Goal: Book appointment/travel/reservation

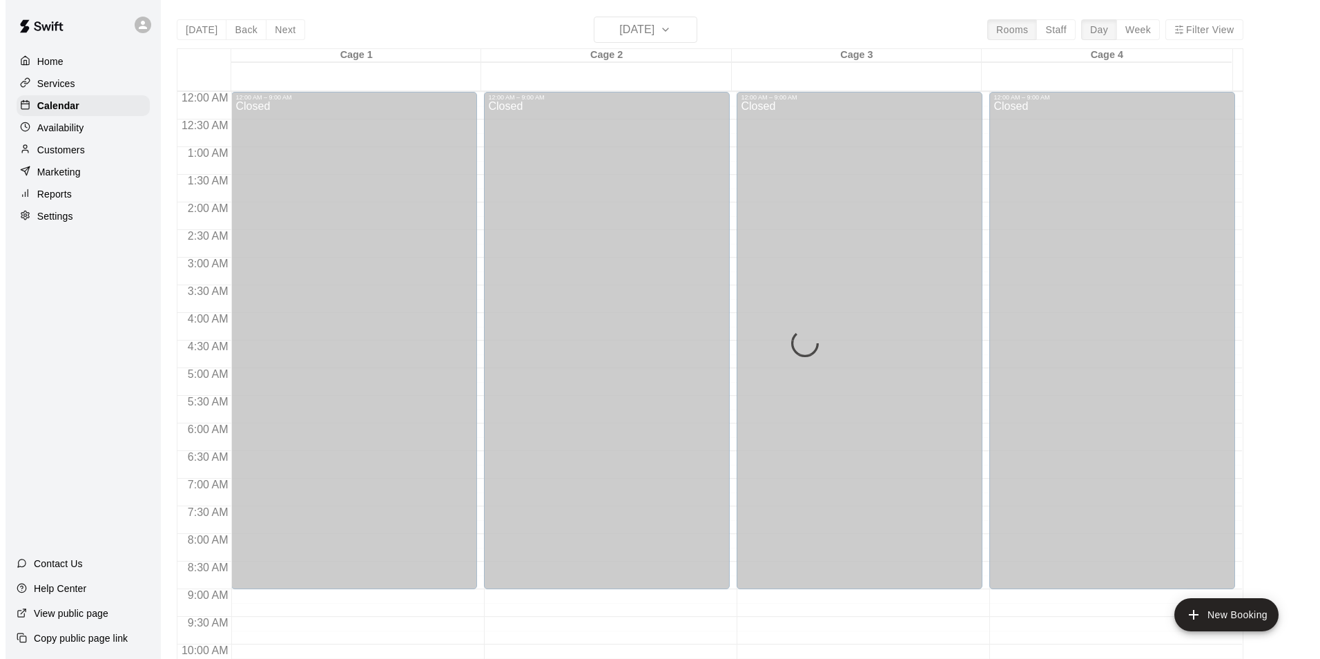
scroll to position [675, 0]
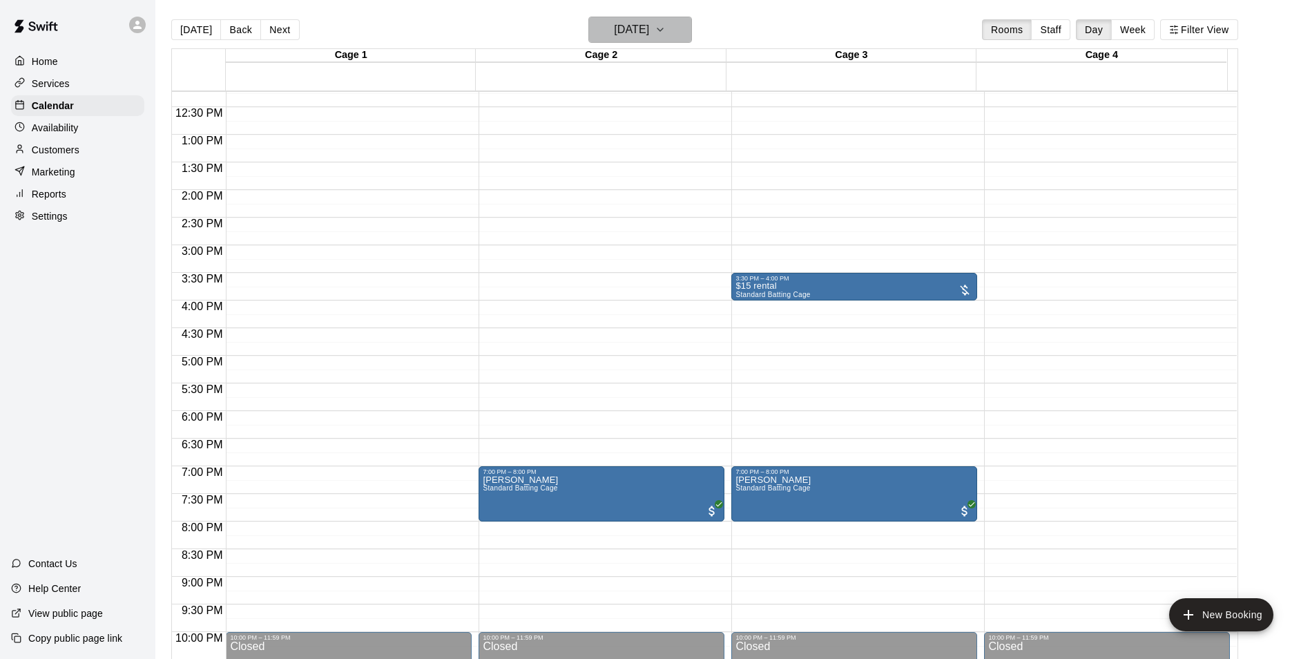
click at [663, 29] on icon "button" at bounding box center [660, 29] width 6 height 3
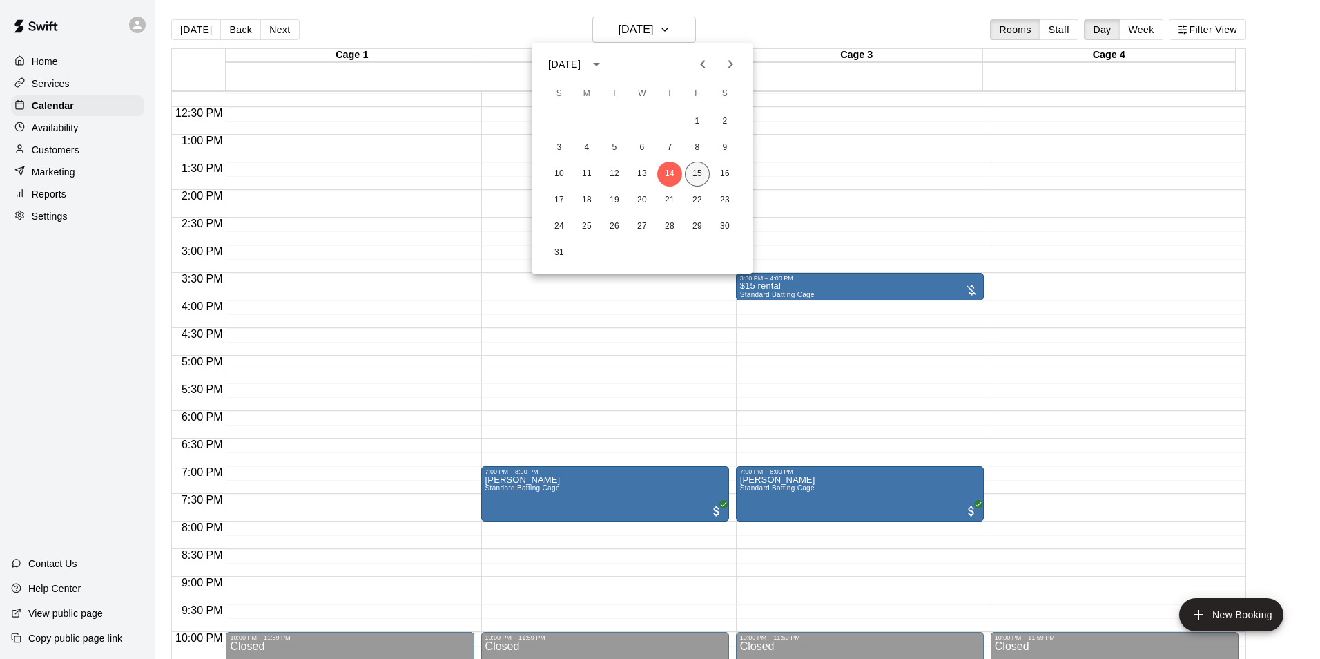
click at [698, 178] on button "15" at bounding box center [697, 174] width 25 height 25
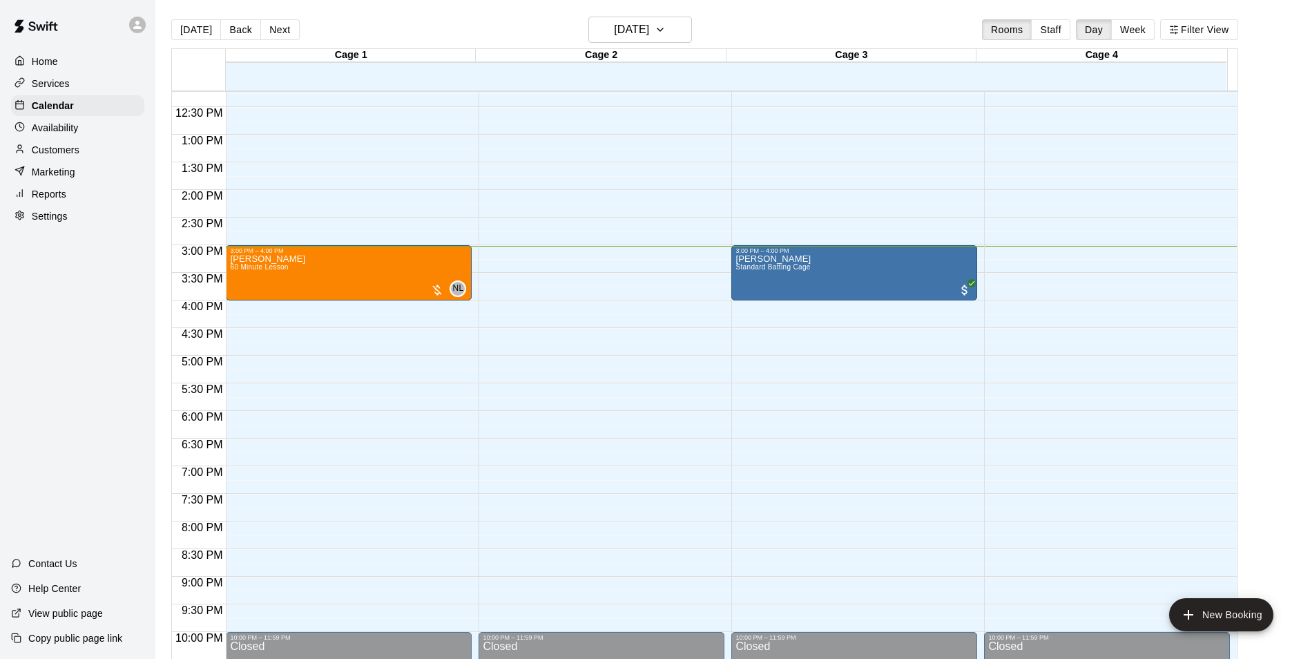
click at [539, 293] on div "12:00 AM – 9:00 AM Closed 10:00 PM – 11:59 PM Closed" at bounding box center [601, 80] width 246 height 1326
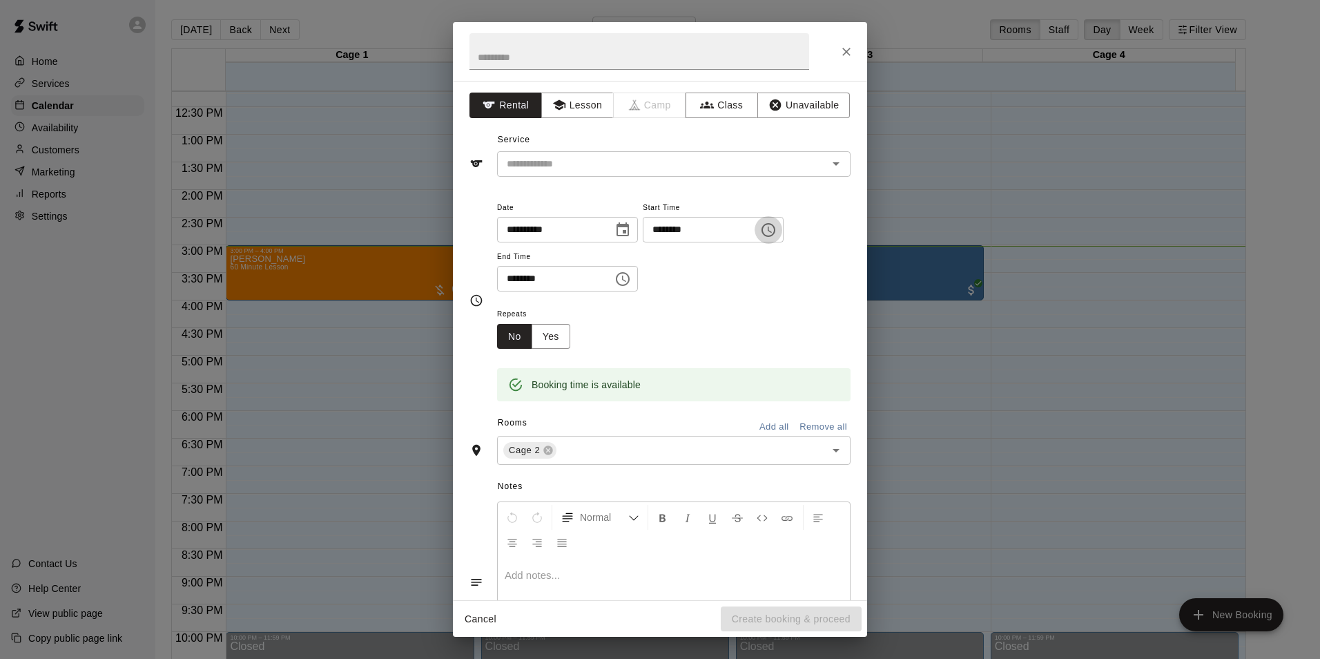
click at [777, 228] on icon "Choose time, selected time is 3:45 PM" at bounding box center [768, 230] width 17 height 17
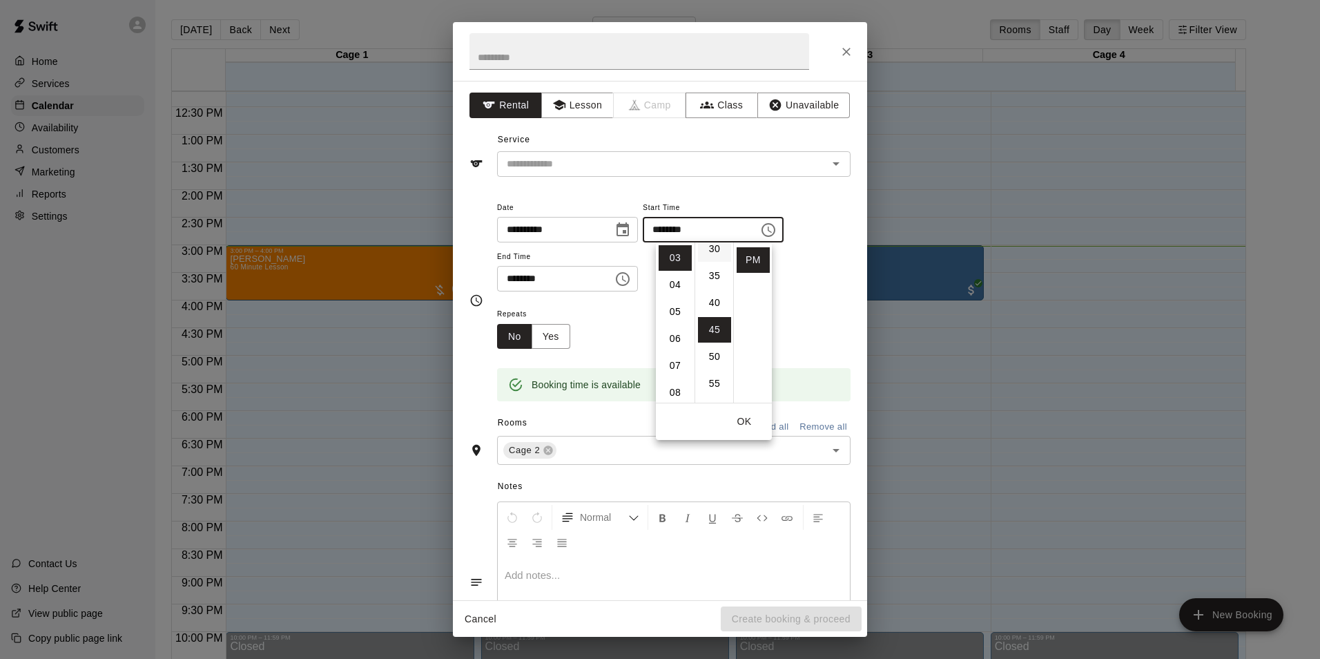
scroll to position [159, 0]
click at [721, 257] on li "30" at bounding box center [714, 260] width 33 height 26
type input "********"
click at [591, 297] on div "**********" at bounding box center [673, 252] width 353 height 107
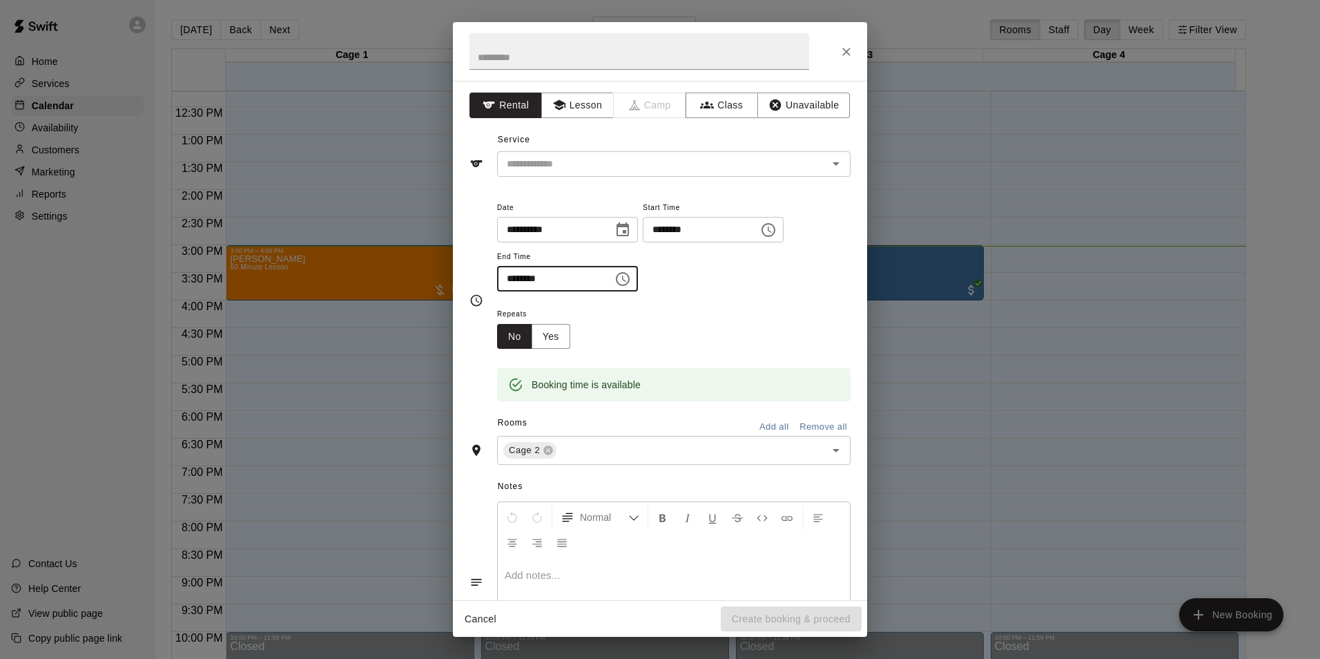
click at [592, 285] on input "********" at bounding box center [550, 279] width 106 height 26
click at [592, 281] on input "********" at bounding box center [550, 279] width 106 height 26
click at [536, 275] on input "********" at bounding box center [550, 279] width 106 height 26
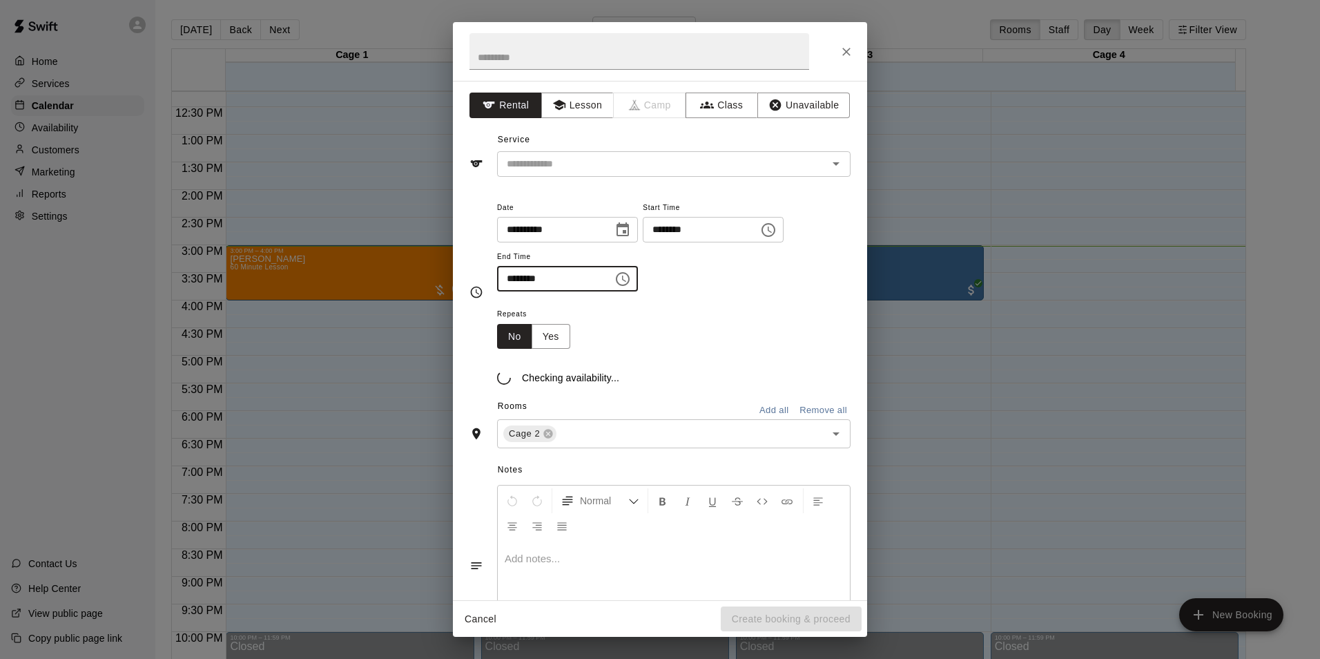
type input "********"
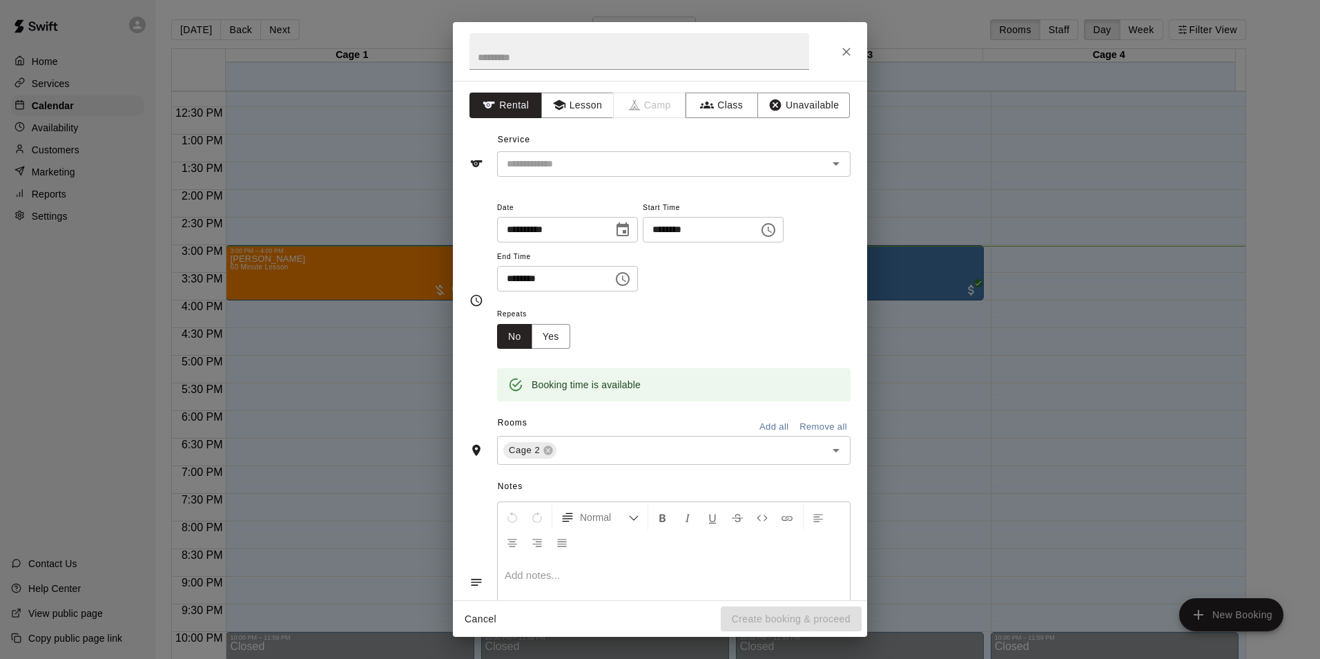
click at [718, 304] on div "**********" at bounding box center [673, 252] width 353 height 107
click at [829, 157] on icon "Open" at bounding box center [836, 163] width 17 height 17
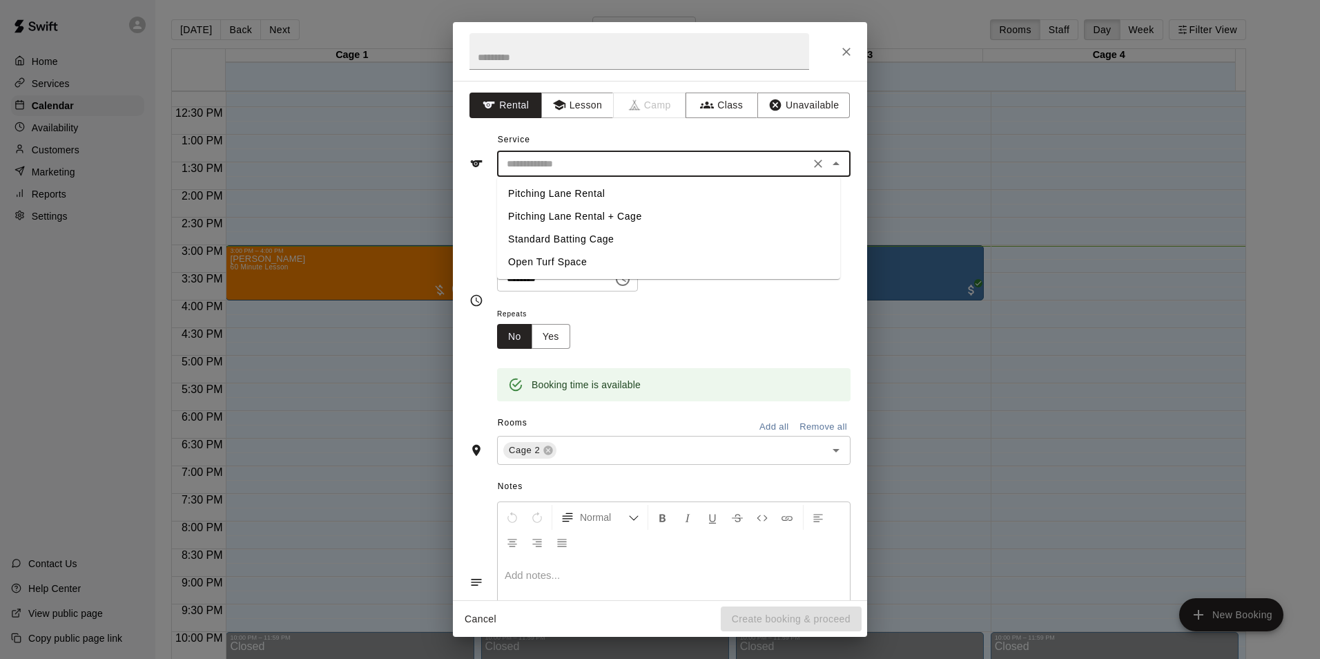
click at [591, 233] on li "Standard Batting Cage" at bounding box center [668, 239] width 343 height 23
type input "**********"
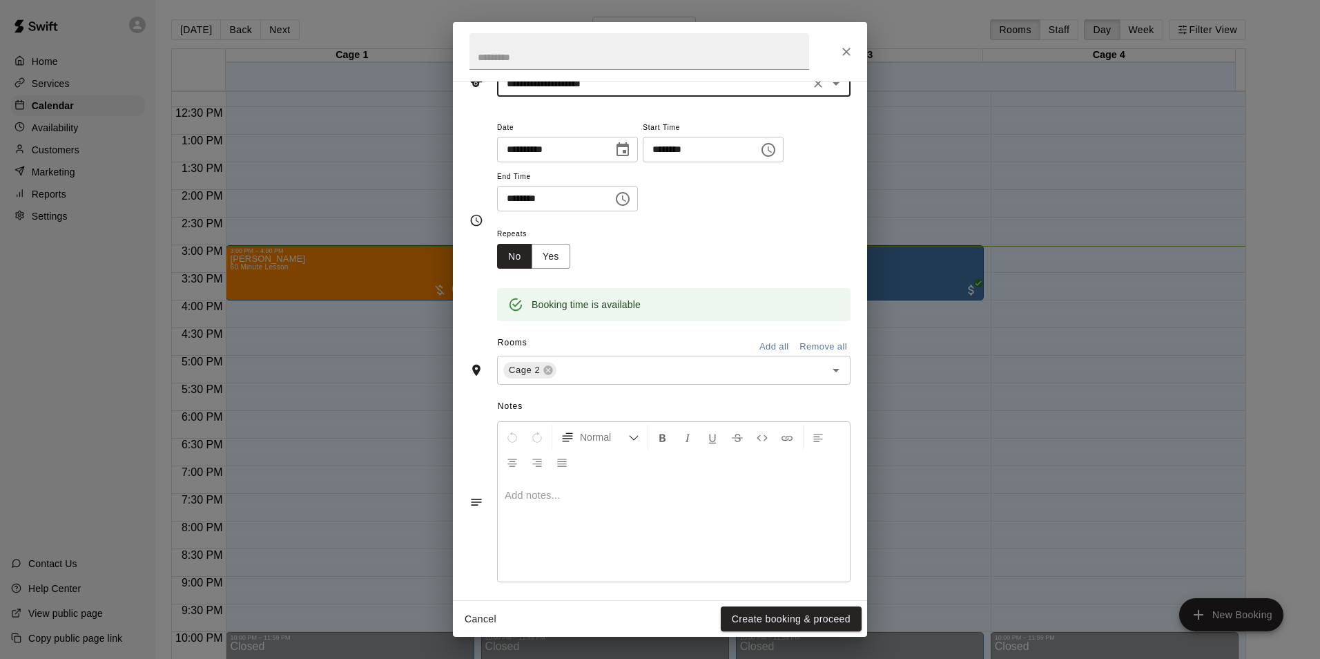
scroll to position [88, 0]
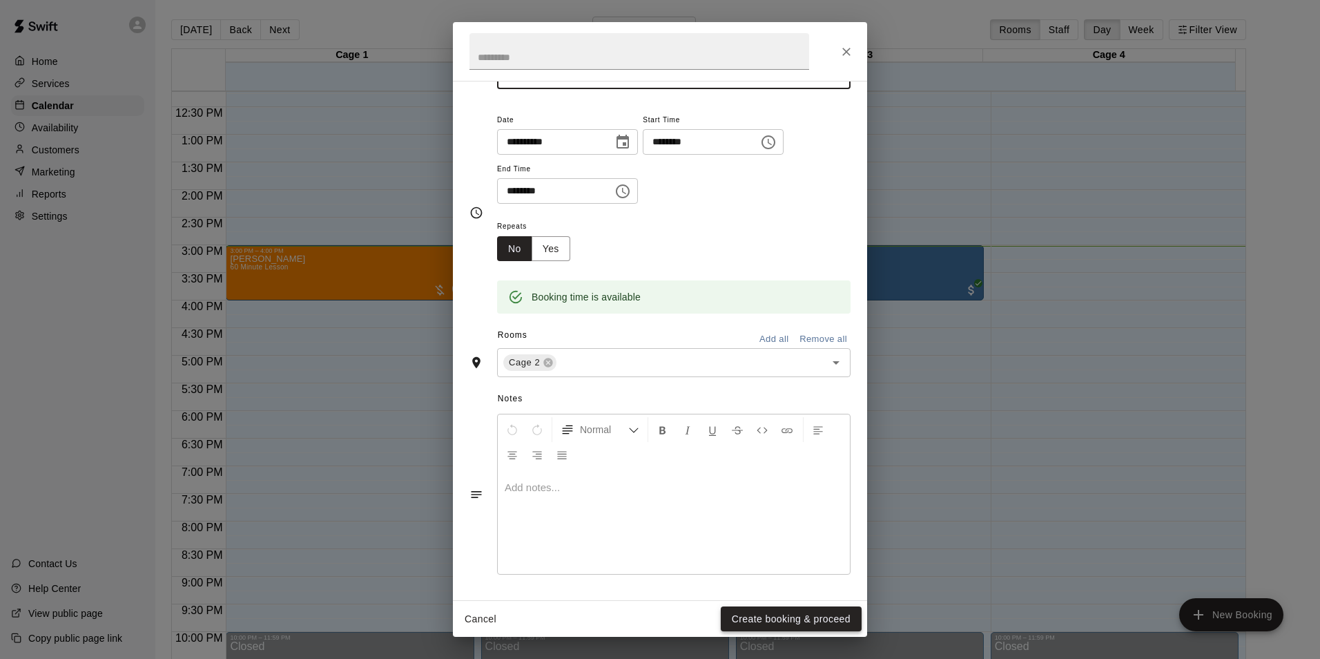
click at [770, 620] on button "Create booking & proceed" at bounding box center [791, 619] width 141 height 26
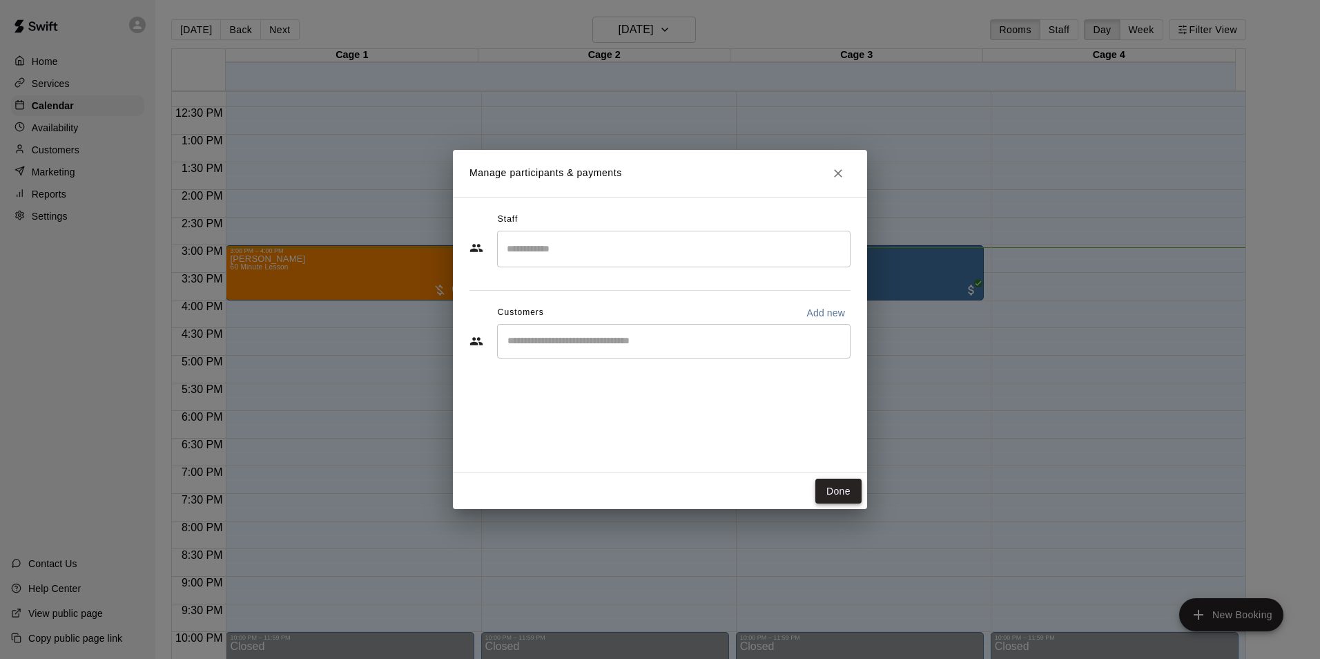
click at [853, 493] on button "Done" at bounding box center [838, 491] width 46 height 26
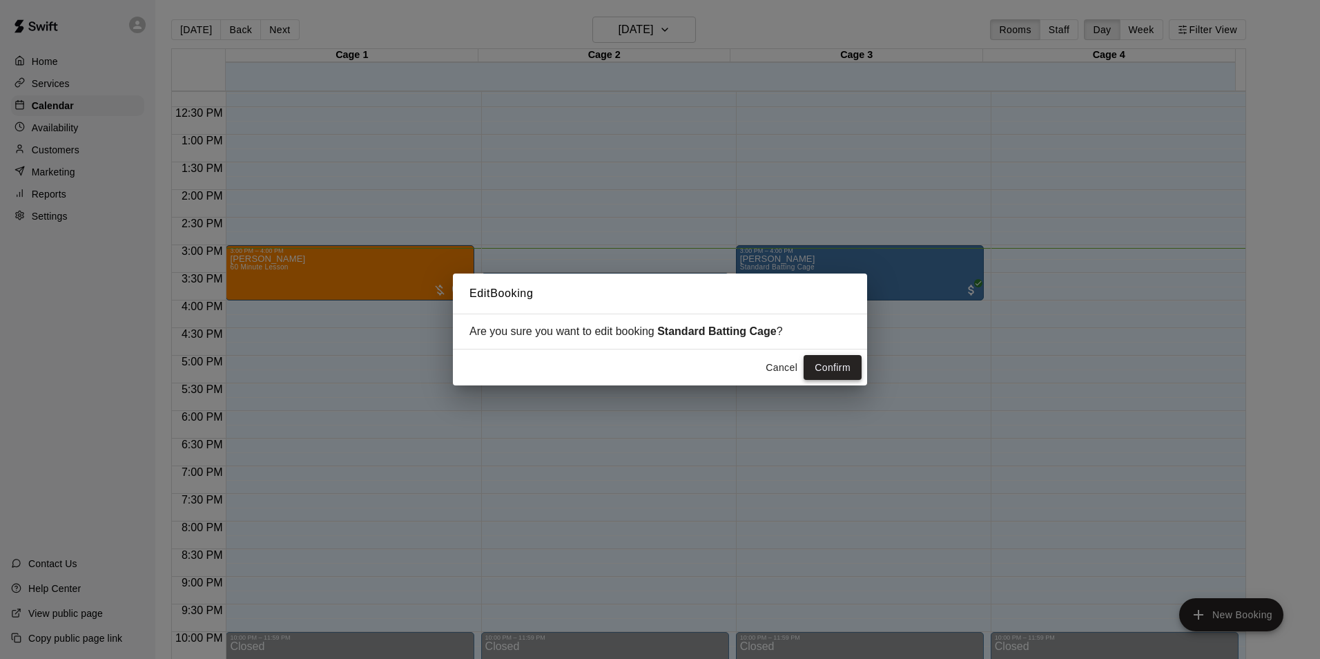
click at [836, 371] on button "Confirm" at bounding box center [833, 368] width 58 height 26
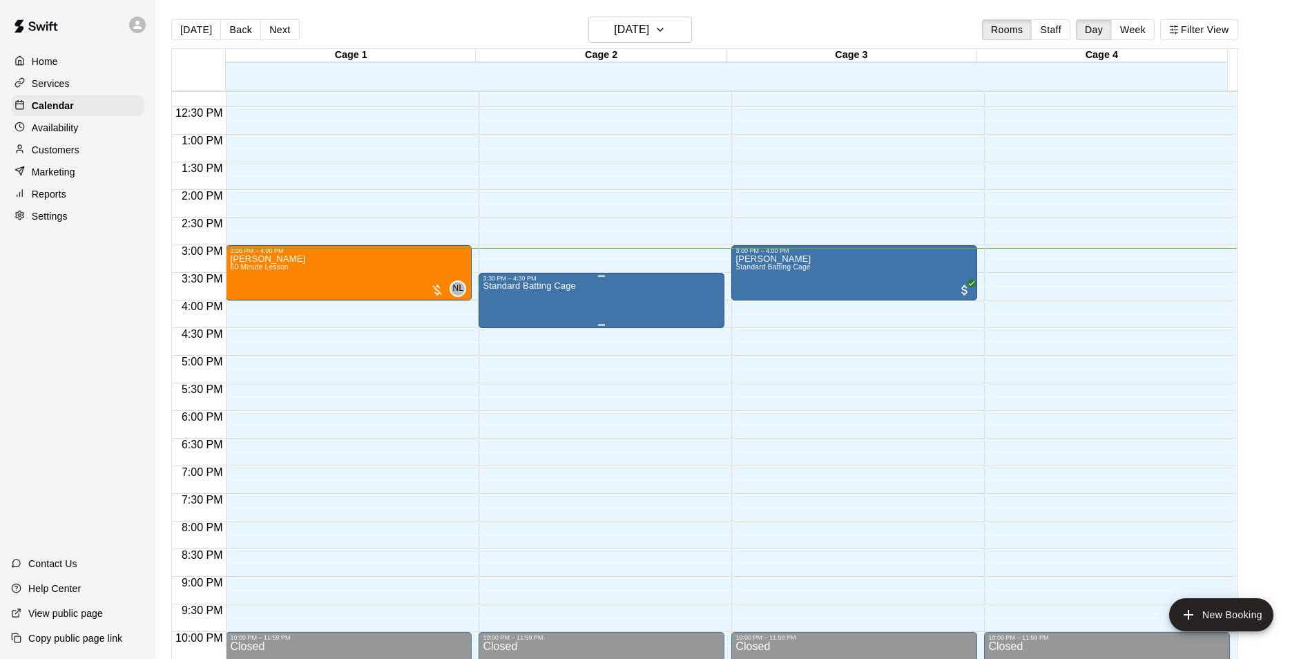
click at [584, 291] on div "Standard Batting Cage" at bounding box center [602, 611] width 238 height 659
click at [494, 333] on img "edit" at bounding box center [496, 331] width 16 height 16
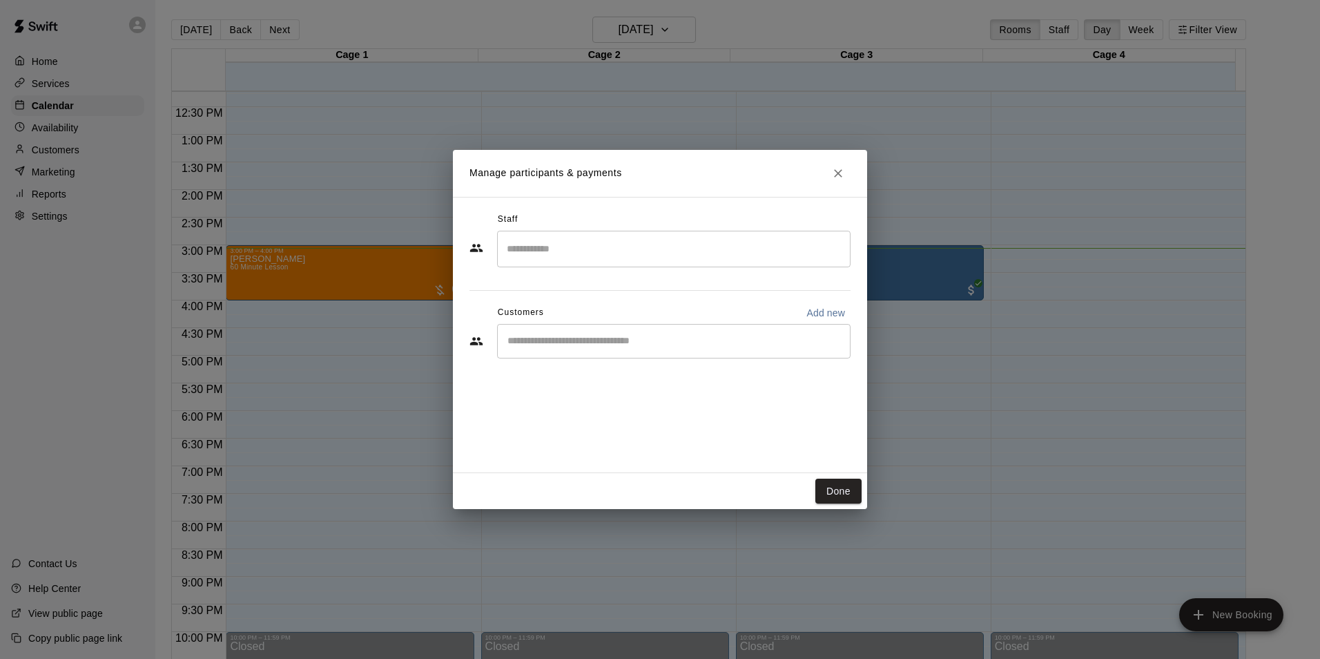
click at [699, 333] on div "​" at bounding box center [673, 341] width 353 height 35
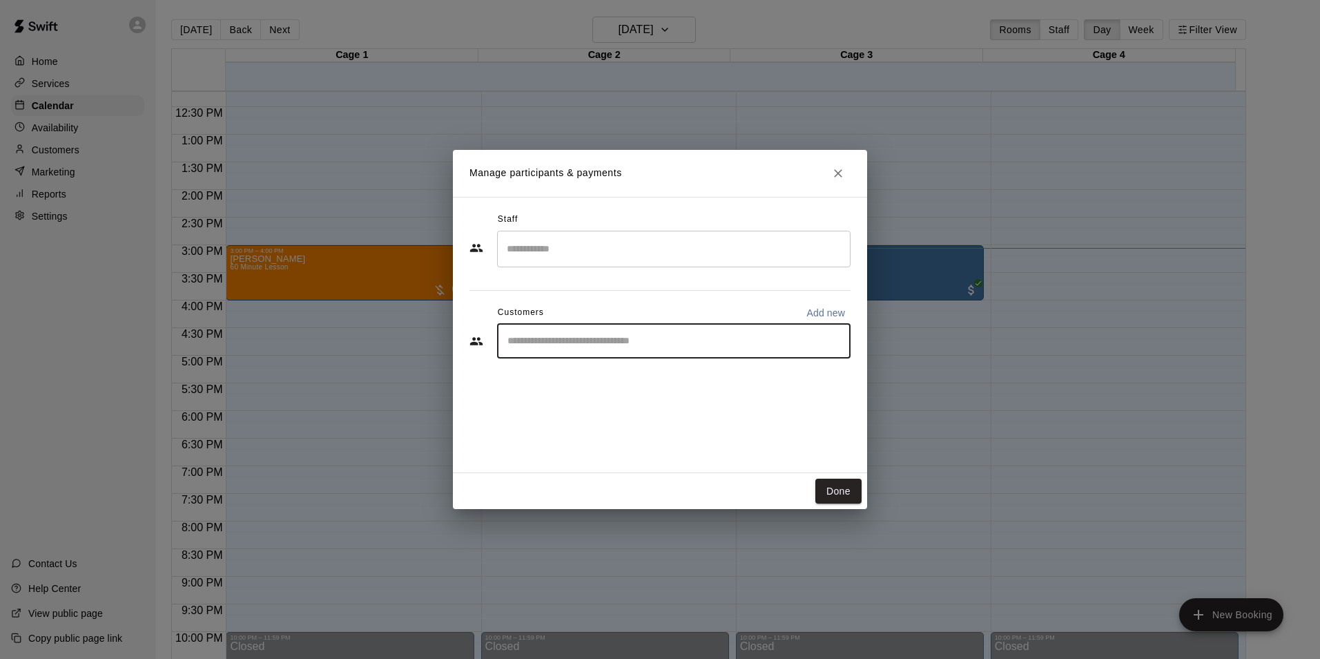
click at [817, 306] on p "Add new" at bounding box center [825, 313] width 39 height 14
select select "**"
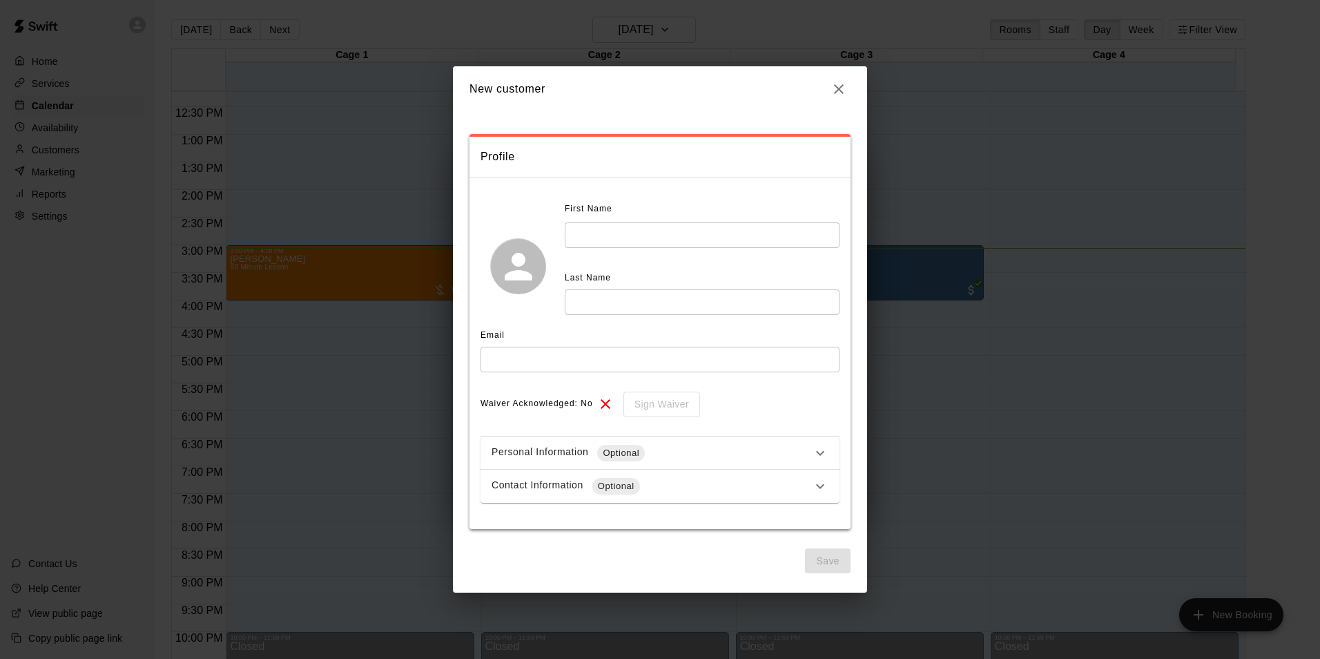
click at [840, 90] on icon "button" at bounding box center [839, 89] width 10 height 10
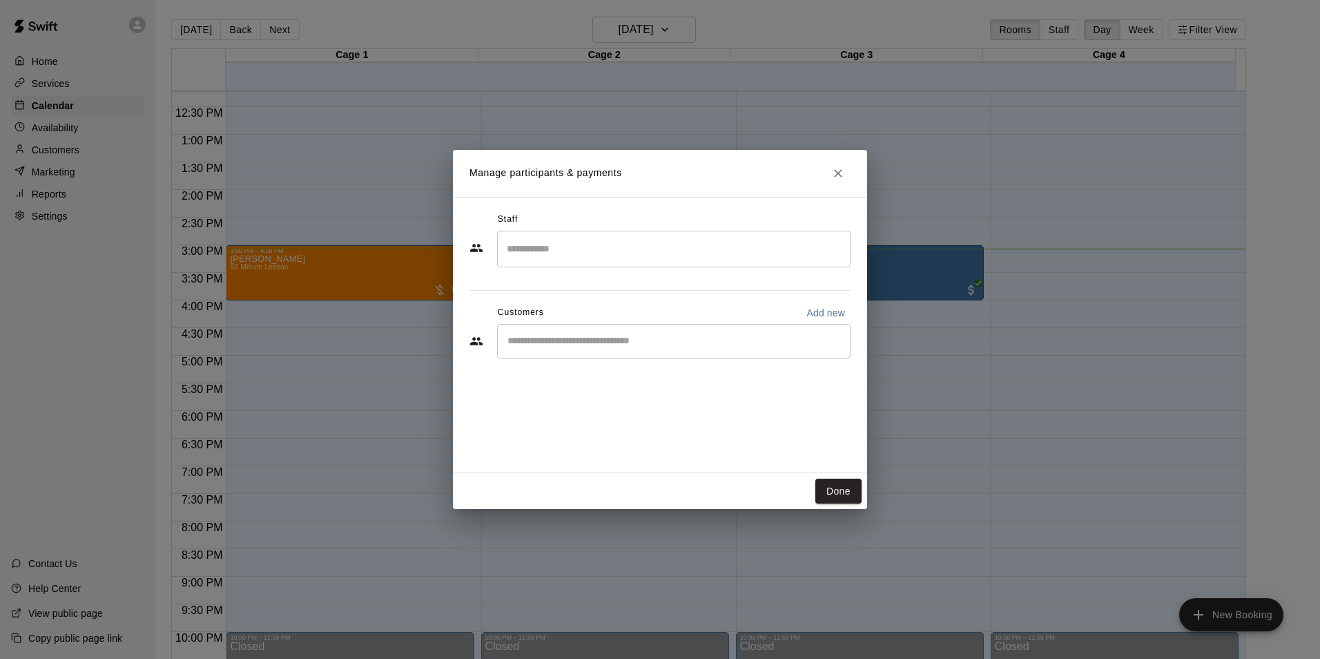
click at [842, 171] on icon "Close" at bounding box center [838, 173] width 14 height 14
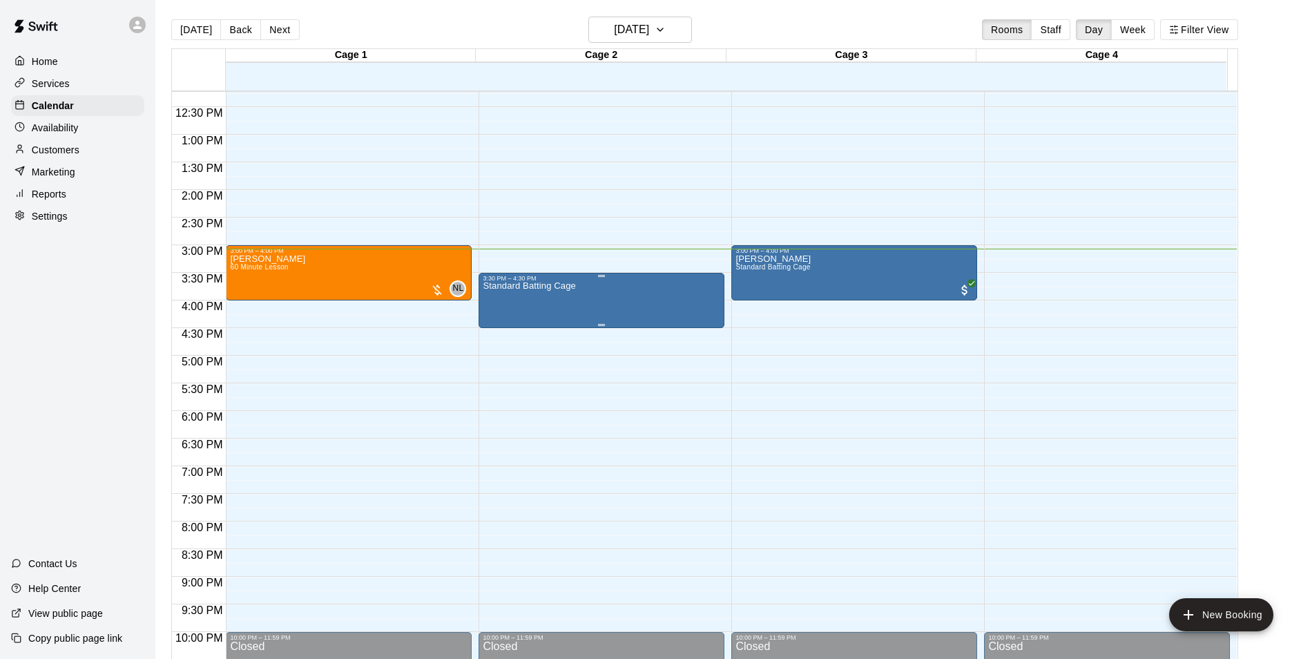
click at [581, 296] on div "Standard Batting Cage" at bounding box center [602, 611] width 238 height 659
click at [492, 296] on icon "edit" at bounding box center [495, 298] width 17 height 17
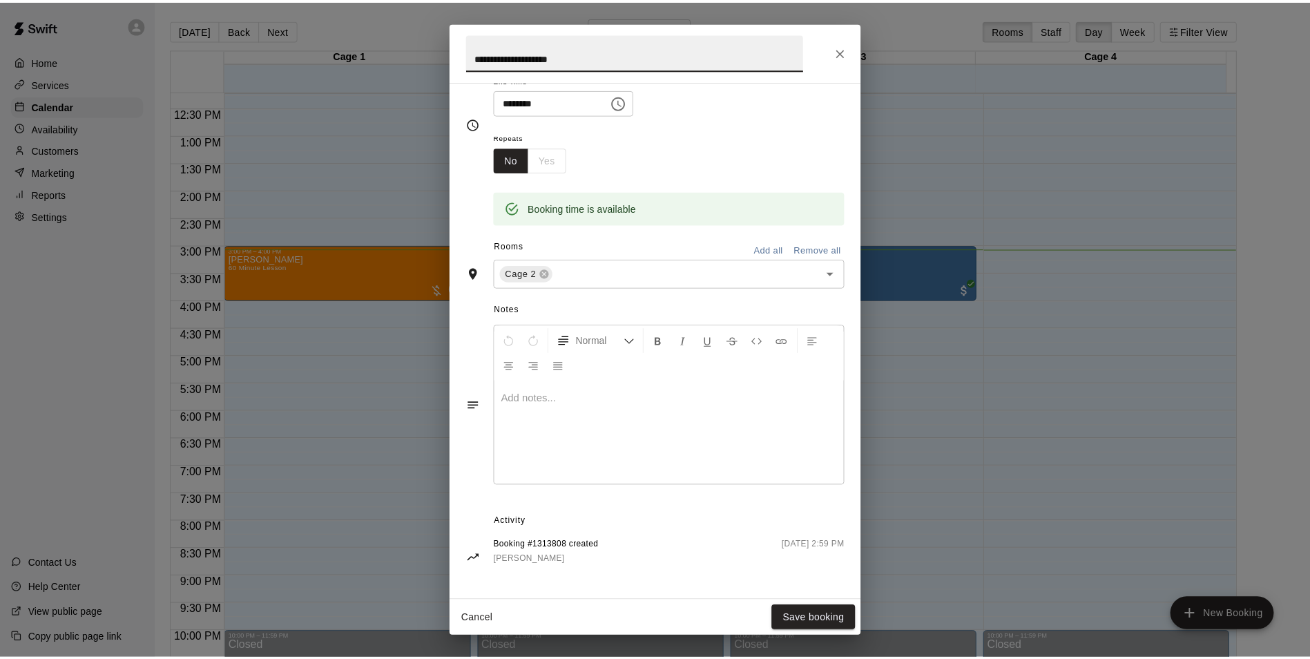
scroll to position [179, 0]
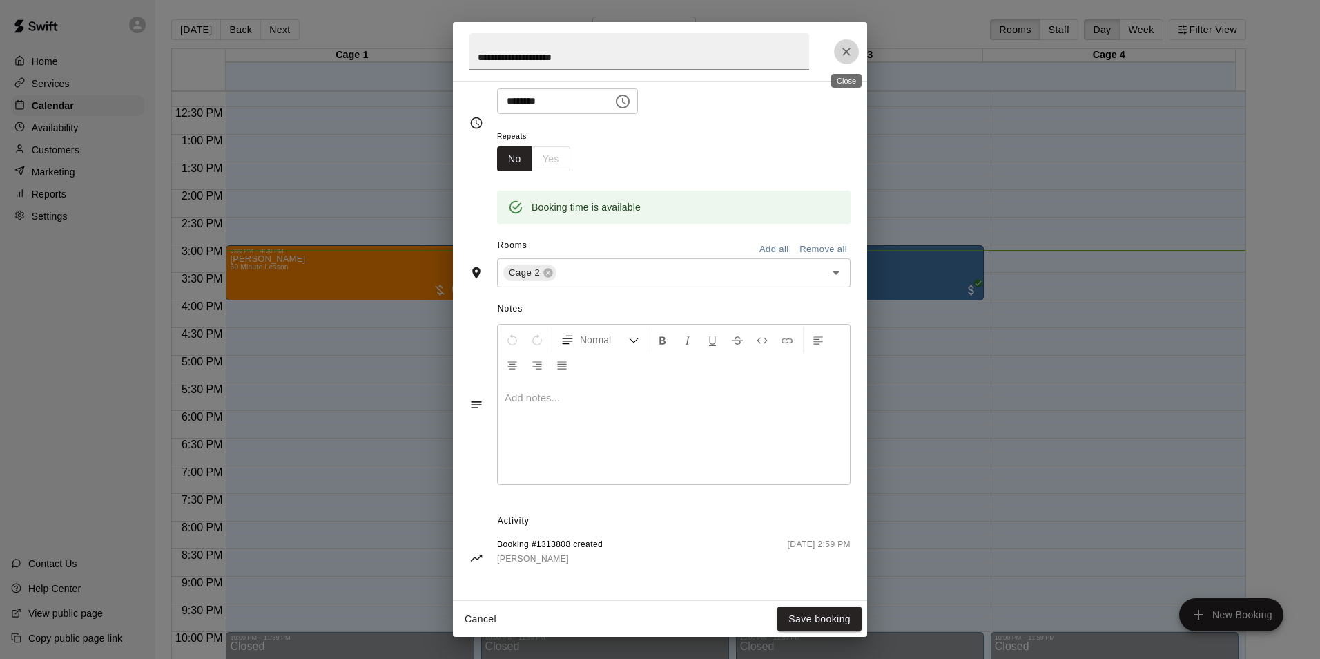
click at [844, 52] on icon "Close" at bounding box center [847, 52] width 14 height 14
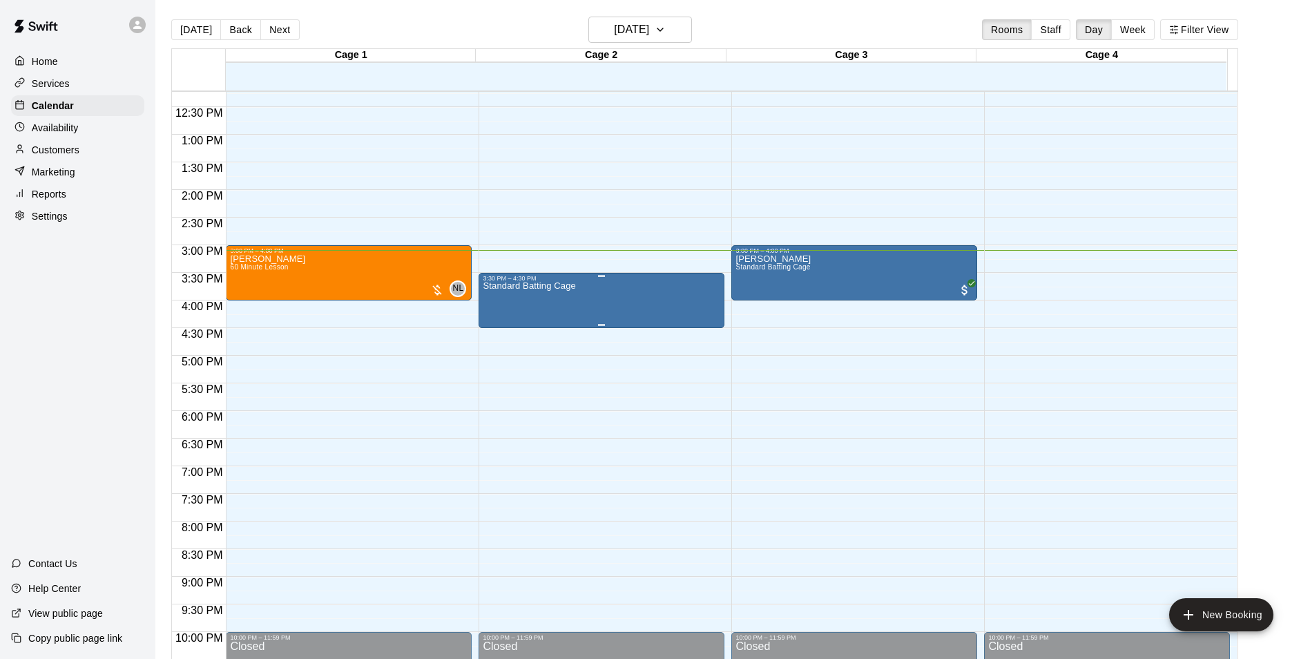
click at [574, 309] on div "Standard Batting Cage" at bounding box center [602, 611] width 238 height 659
click at [539, 525] on div at bounding box center [660, 329] width 1320 height 659
click at [616, 296] on div "Standard Batting Cage" at bounding box center [602, 611] width 238 height 659
click at [496, 332] on img "edit" at bounding box center [496, 331] width 16 height 16
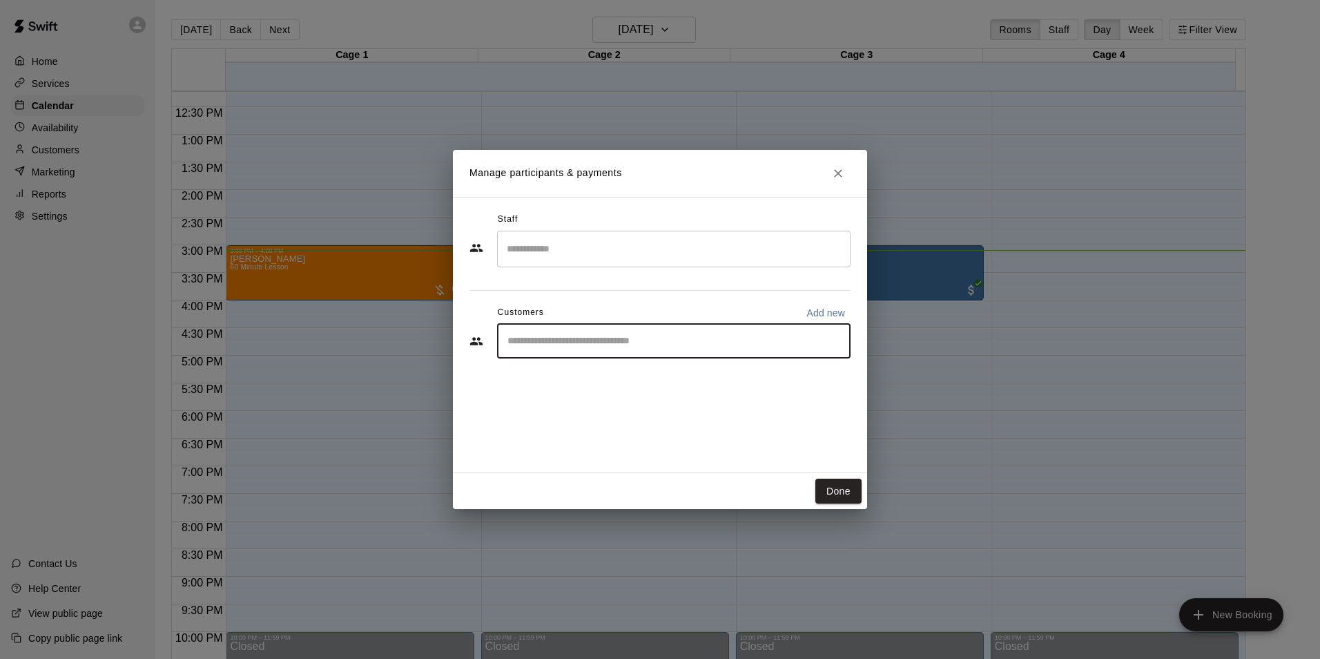
click at [614, 347] on input "Start typing to search customers..." at bounding box center [673, 341] width 341 height 14
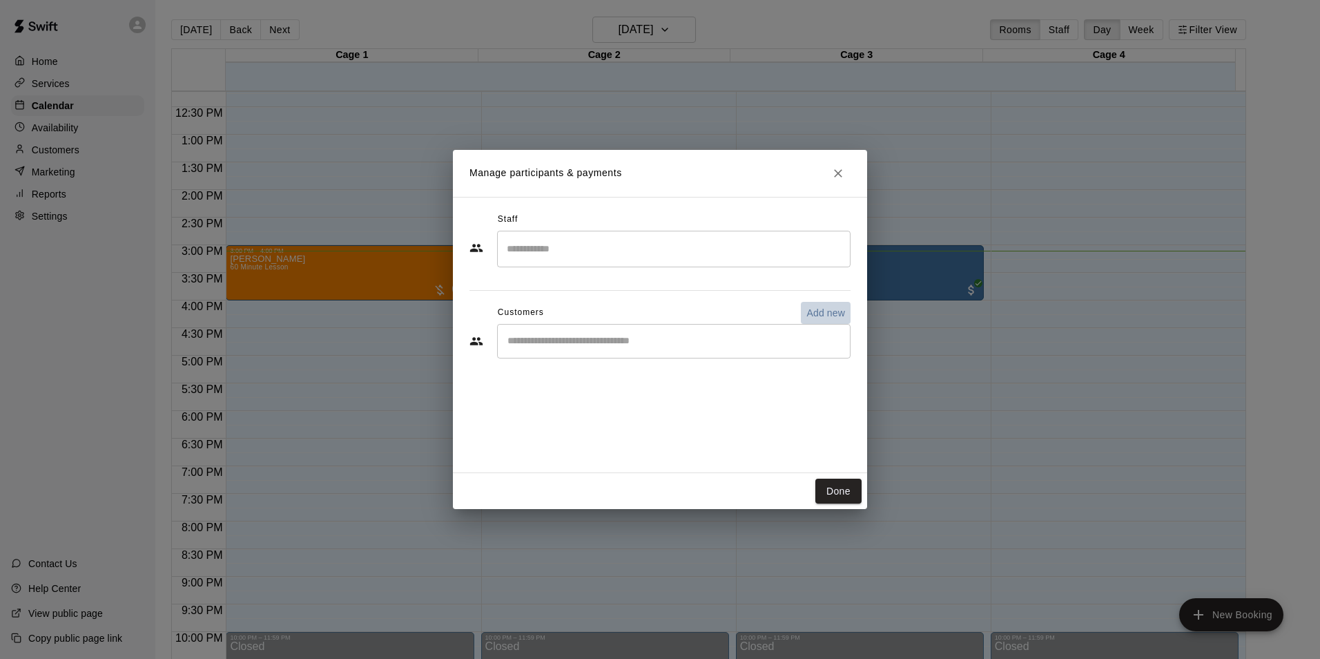
click at [811, 316] on p "Add new" at bounding box center [825, 313] width 39 height 14
select select "**"
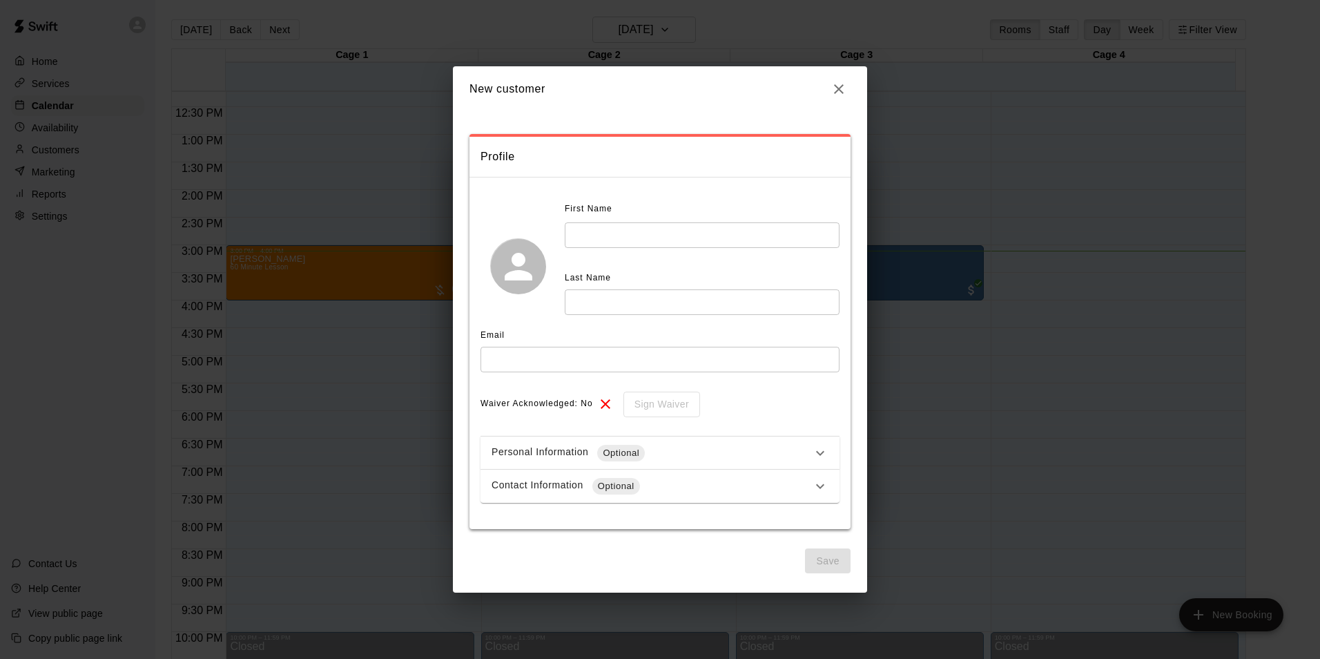
click at [840, 92] on icon "button" at bounding box center [839, 89] width 17 height 17
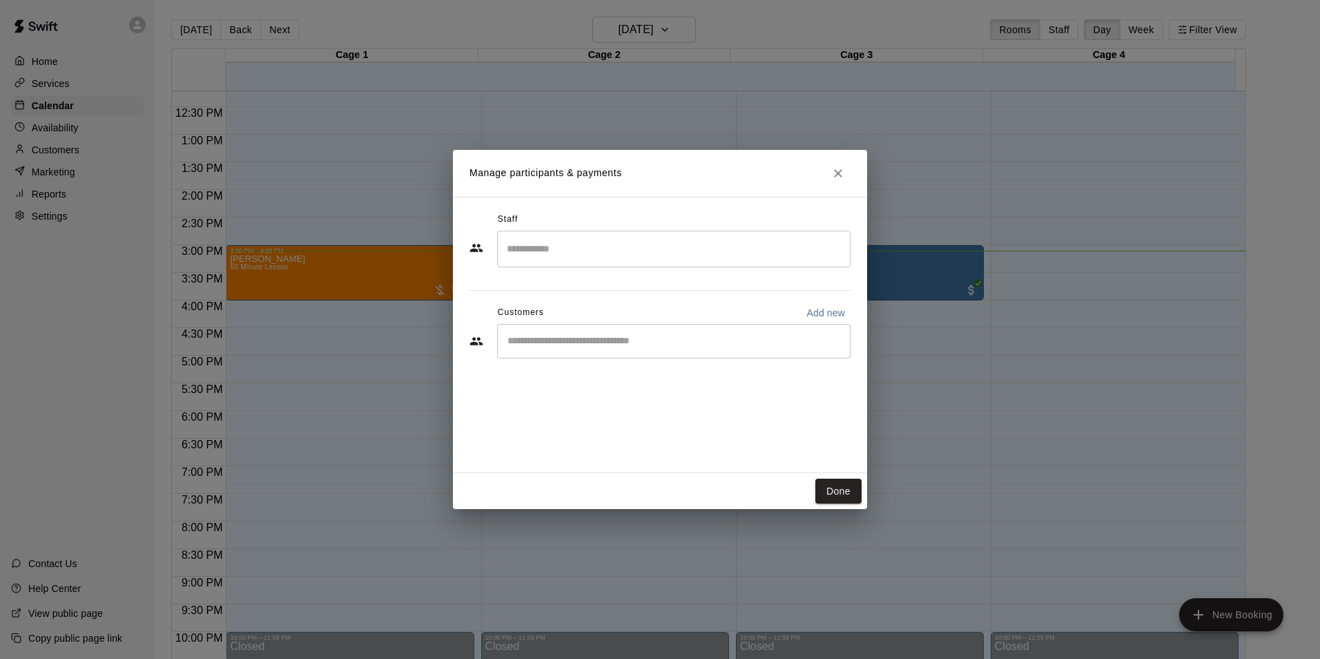
click at [614, 339] on input "Start typing to search customers..." at bounding box center [673, 341] width 341 height 14
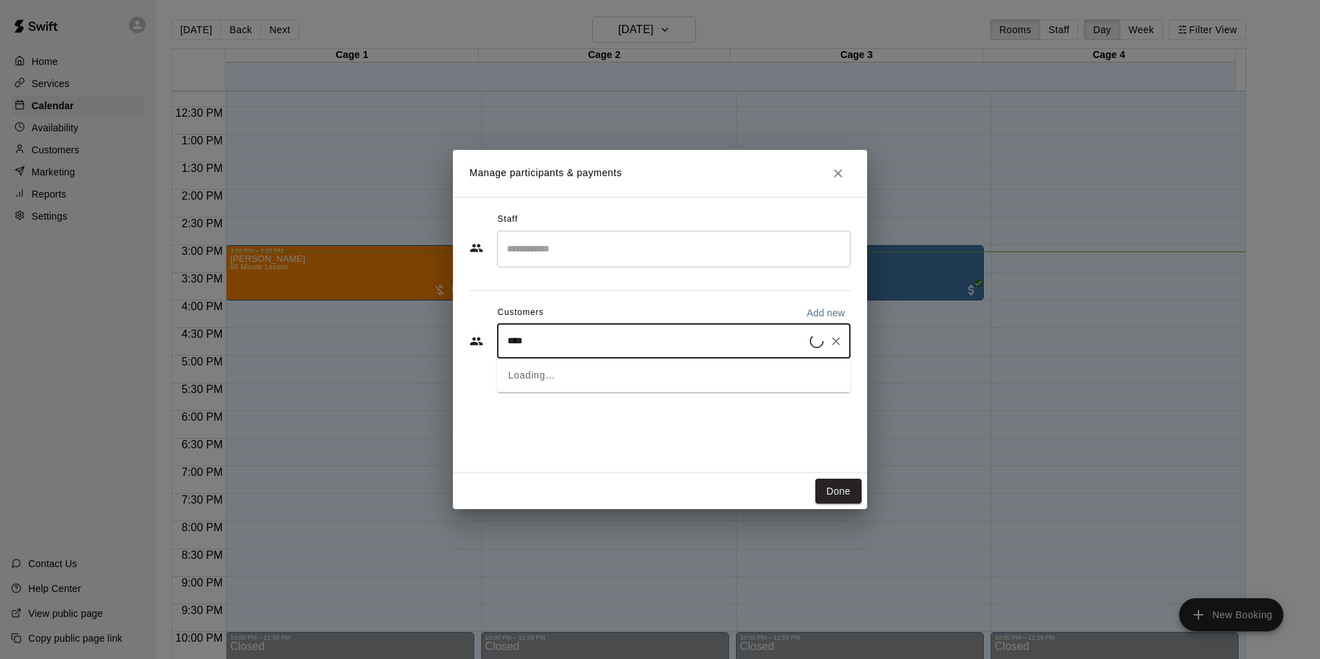
type input "*****"
drag, startPoint x: 608, startPoint y: 338, endPoint x: 190, endPoint y: 371, distance: 419.7
click at [171, 375] on div "Manage participants & payments Staff ​ Customers Add new ***** ​ Done" at bounding box center [660, 329] width 1320 height 659
type input "**"
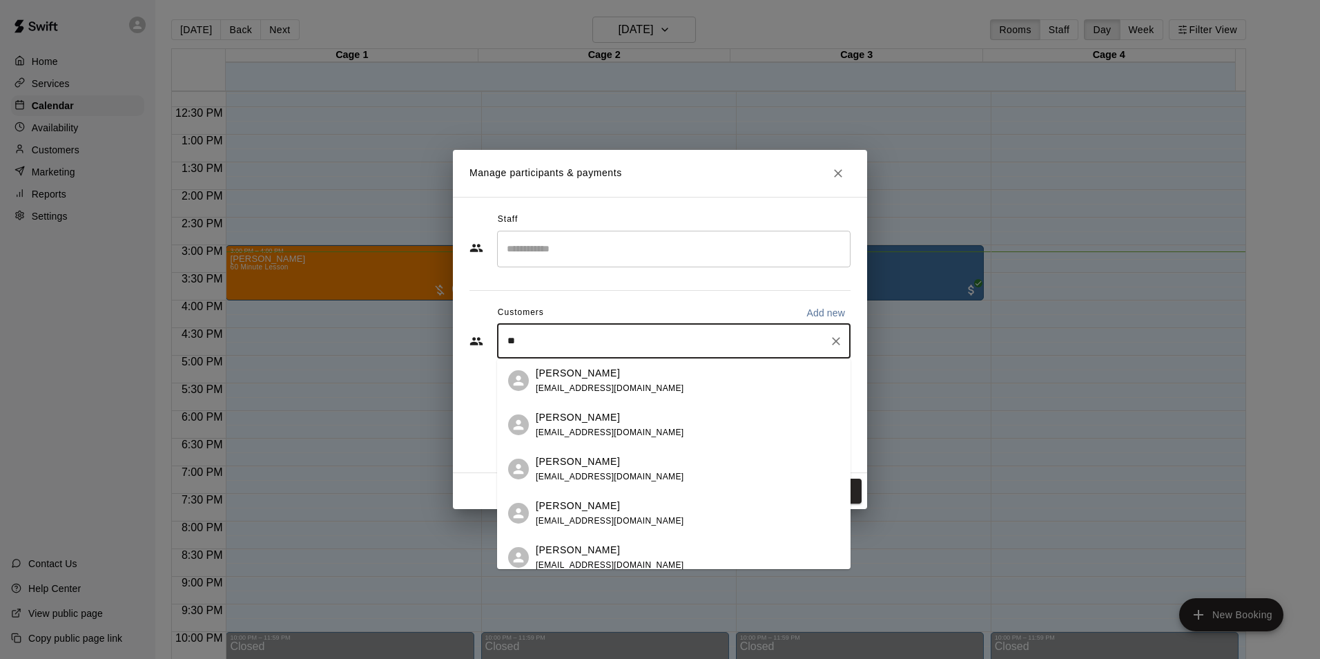
click at [661, 382] on div "[PERSON_NAME] [EMAIL_ADDRESS][DOMAIN_NAME]" at bounding box center [688, 381] width 304 height 30
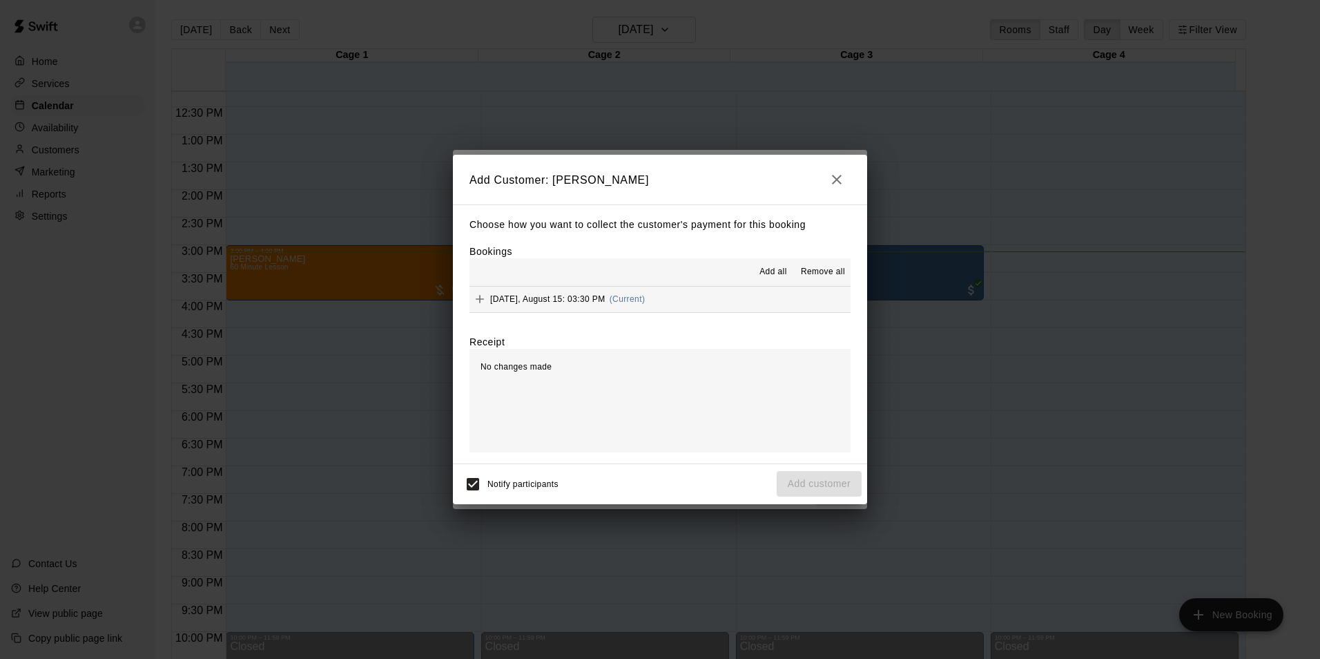
click at [813, 487] on div "Notify participants Add customer" at bounding box center [659, 483] width 403 height 29
click at [811, 488] on div "Notify participants Add customer" at bounding box center [659, 483] width 403 height 29
drag, startPoint x: 811, startPoint y: 488, endPoint x: 683, endPoint y: 446, distance: 134.5
click at [683, 446] on div "No changes made" at bounding box center [659, 401] width 381 height 104
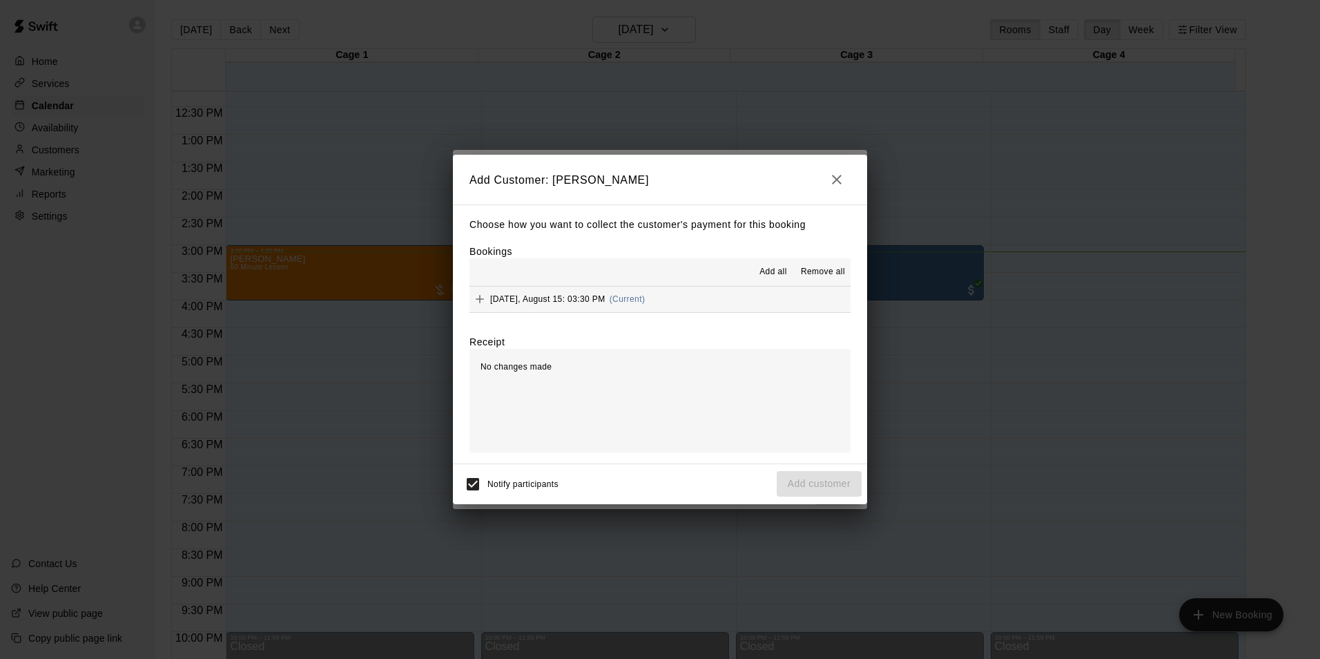
click at [829, 483] on div "Notify participants Add customer" at bounding box center [659, 483] width 403 height 29
drag, startPoint x: 829, startPoint y: 483, endPoint x: 727, endPoint y: 414, distance: 122.4
click at [727, 414] on div "No changes made" at bounding box center [659, 401] width 381 height 104
click at [476, 293] on icon "Add" at bounding box center [480, 299] width 14 height 14
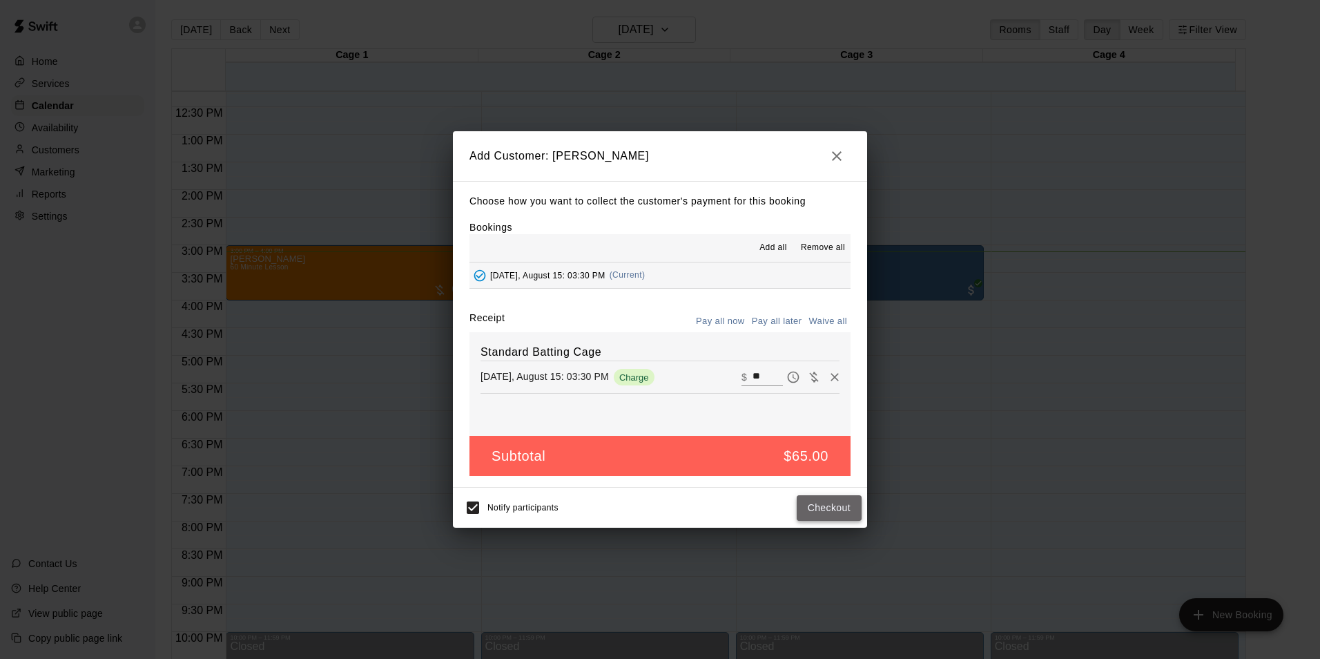
click at [833, 513] on button "Checkout" at bounding box center [829, 508] width 65 height 26
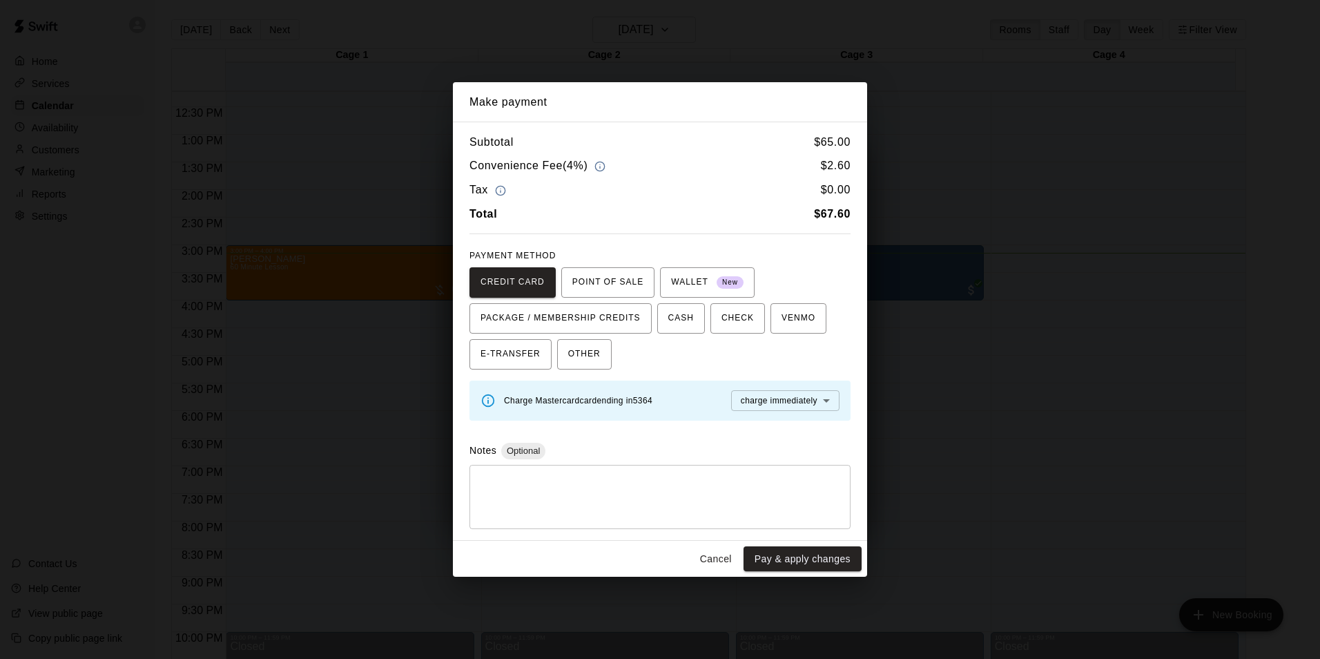
click at [705, 559] on button "Cancel" at bounding box center [716, 559] width 44 height 26
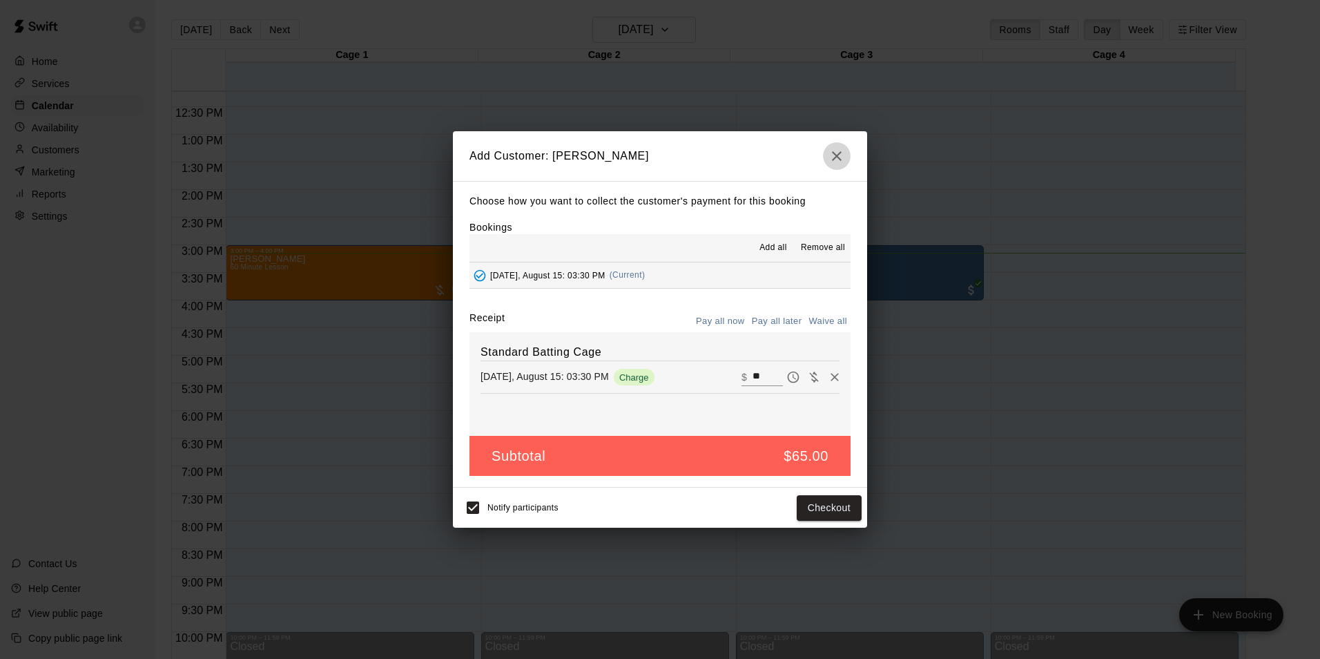
click at [837, 159] on icon "button" at bounding box center [837, 156] width 17 height 17
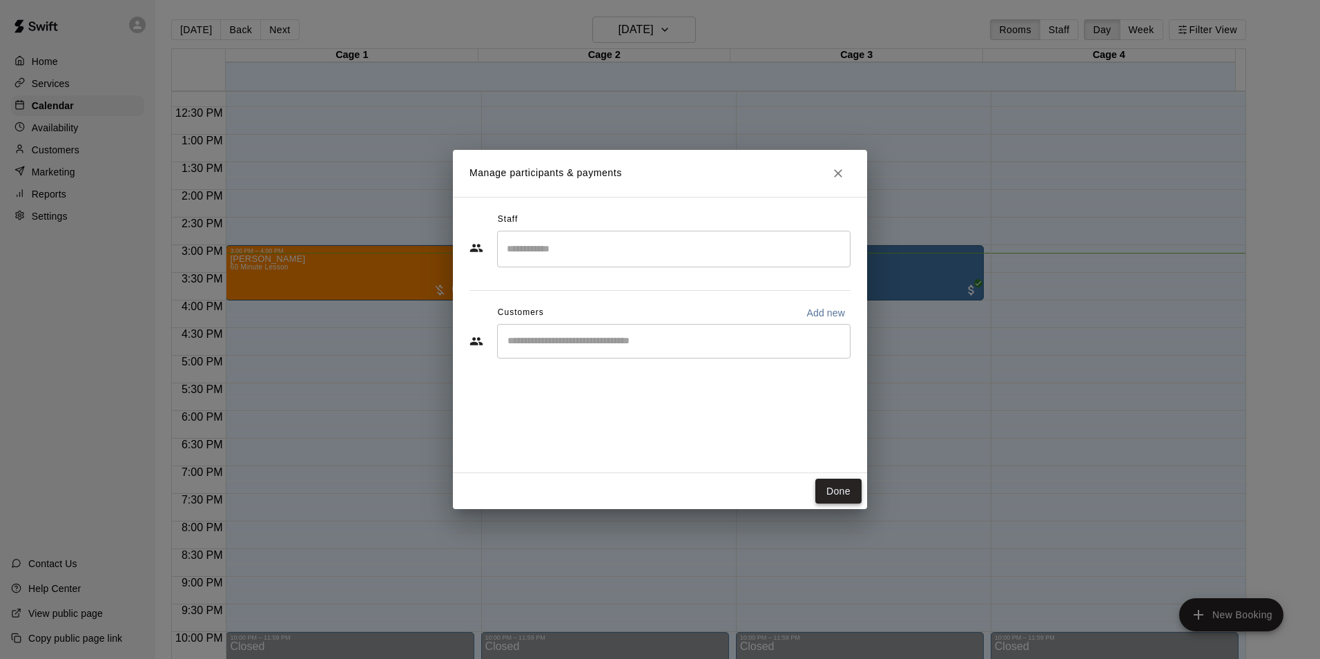
click at [817, 490] on button "Done" at bounding box center [838, 491] width 46 height 26
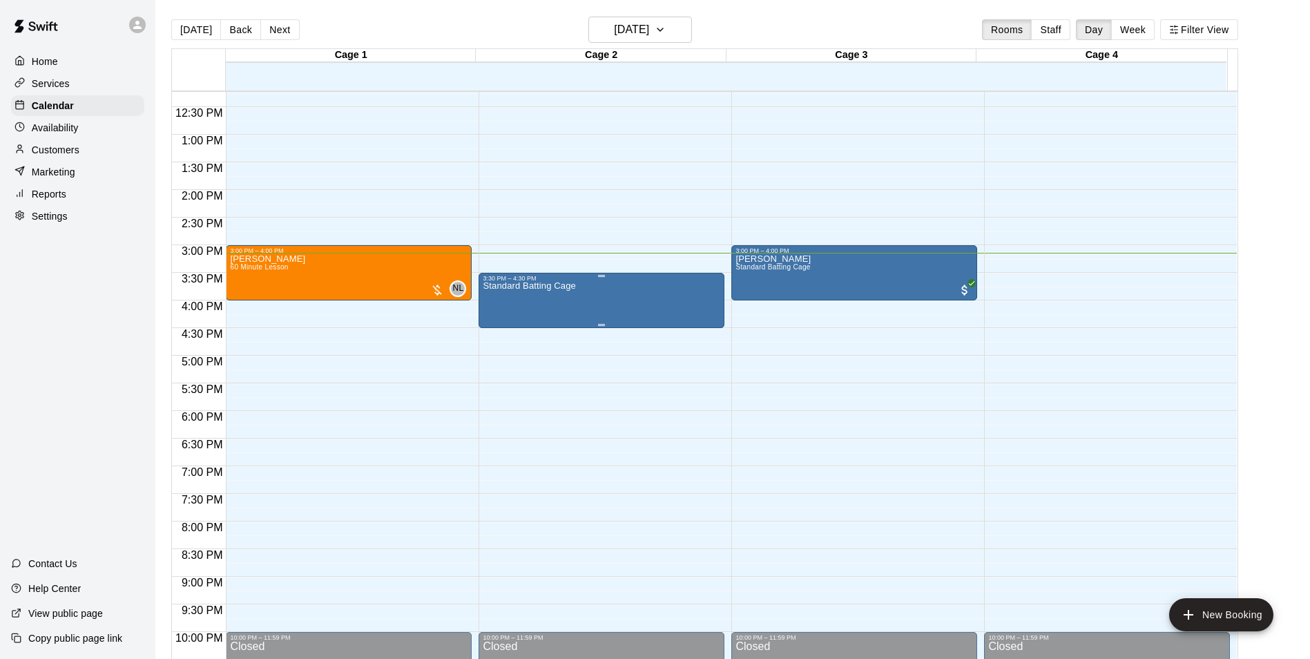
click at [525, 286] on p "Standard Batting Cage" at bounding box center [529, 286] width 93 height 0
click at [503, 338] on img "edit" at bounding box center [496, 336] width 16 height 16
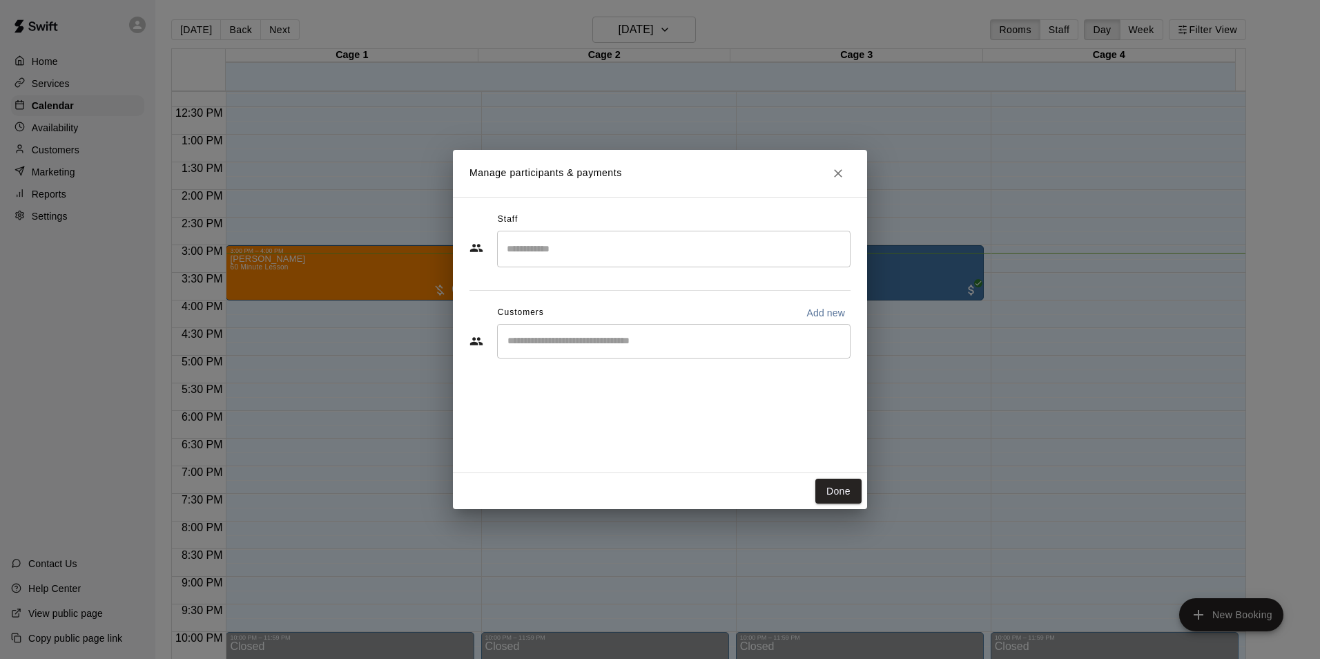
click at [553, 332] on div "​" at bounding box center [673, 341] width 353 height 35
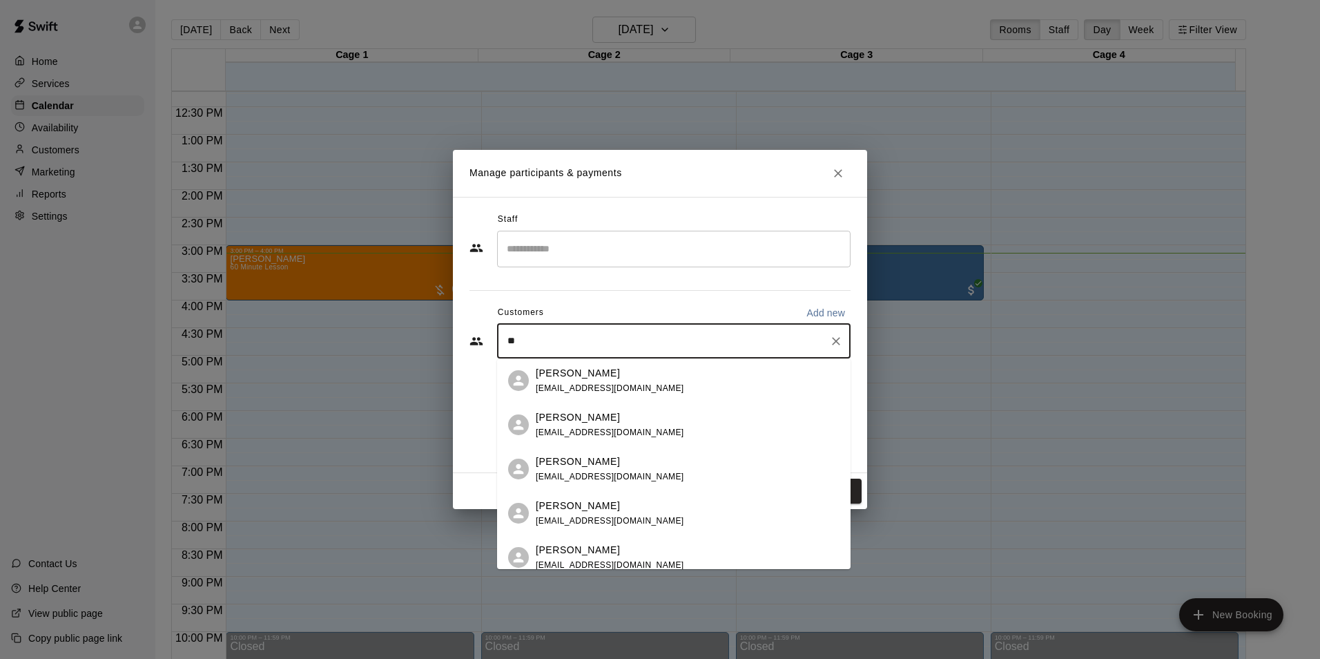
type input "***"
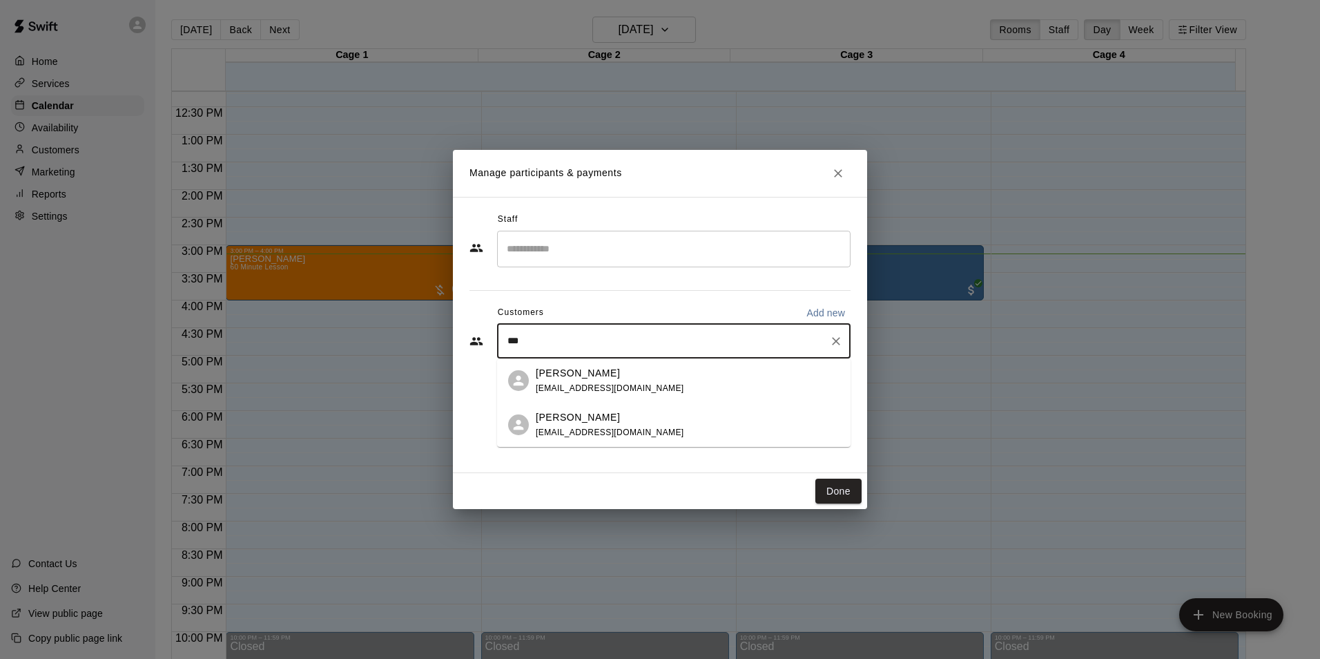
click at [647, 380] on div "[PERSON_NAME] [EMAIL_ADDRESS][DOMAIN_NAME]" at bounding box center [688, 381] width 304 height 30
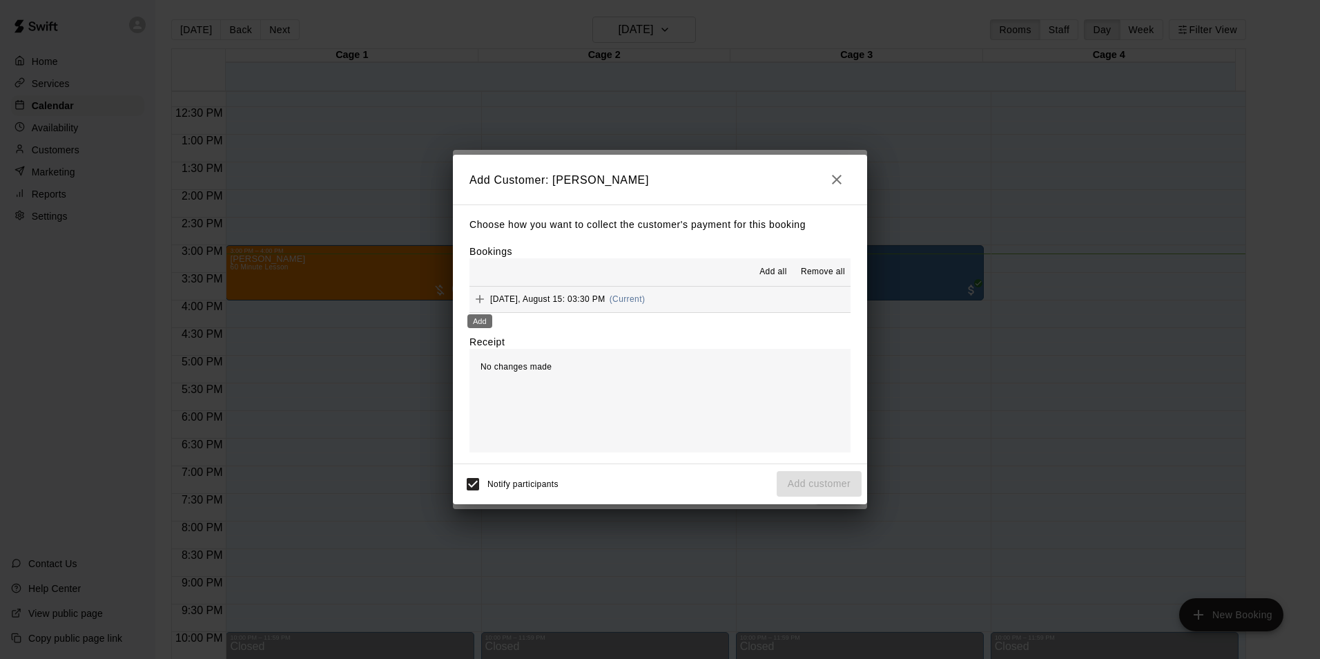
click at [481, 304] on div "Add" at bounding box center [480, 316] width 28 height 25
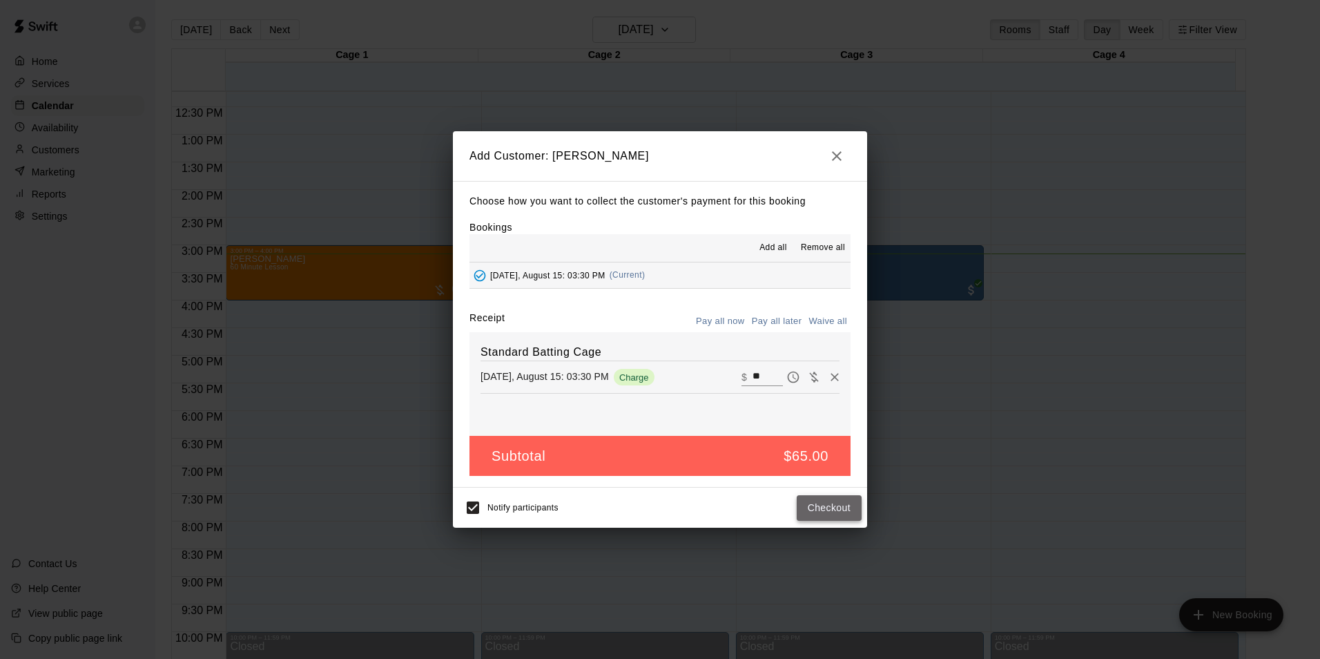
click at [804, 505] on button "Checkout" at bounding box center [829, 508] width 65 height 26
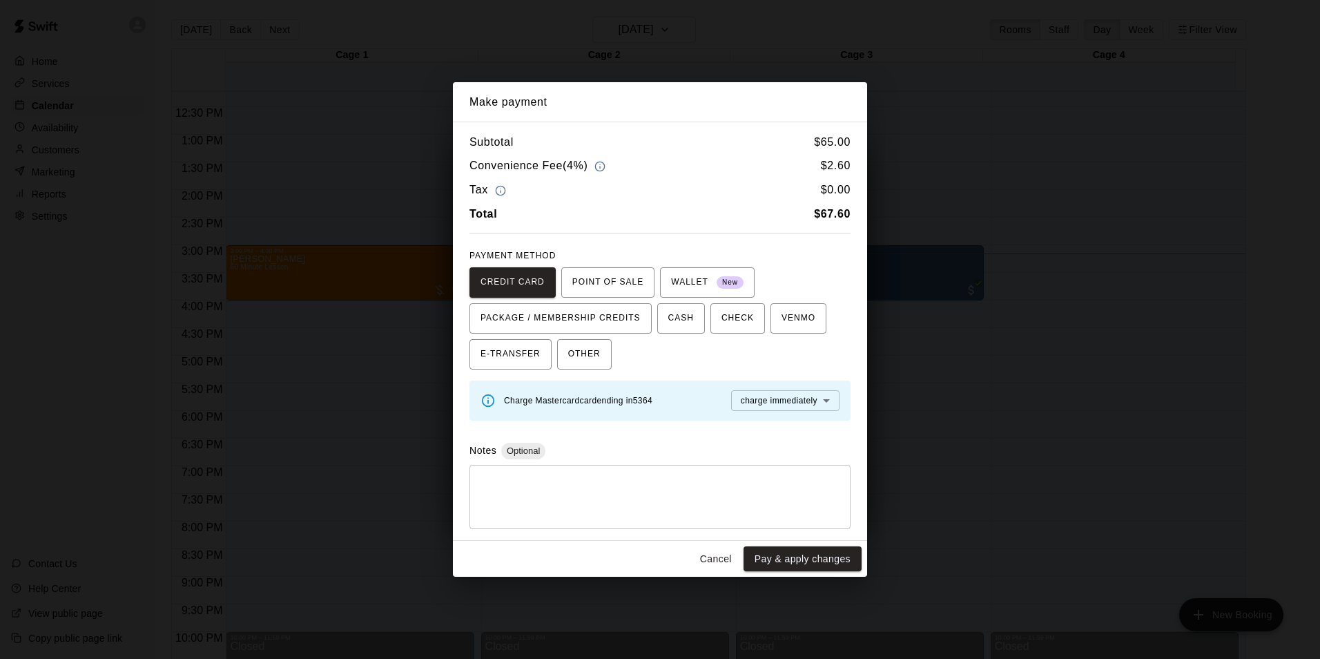
click at [824, 398] on body "Home Services Calendar Availability Customers Marketing Reports Settings Contac…" at bounding box center [660, 340] width 1320 height 681
click at [831, 340] on div at bounding box center [660, 329] width 1320 height 659
click at [721, 561] on button "Cancel" at bounding box center [716, 559] width 44 height 26
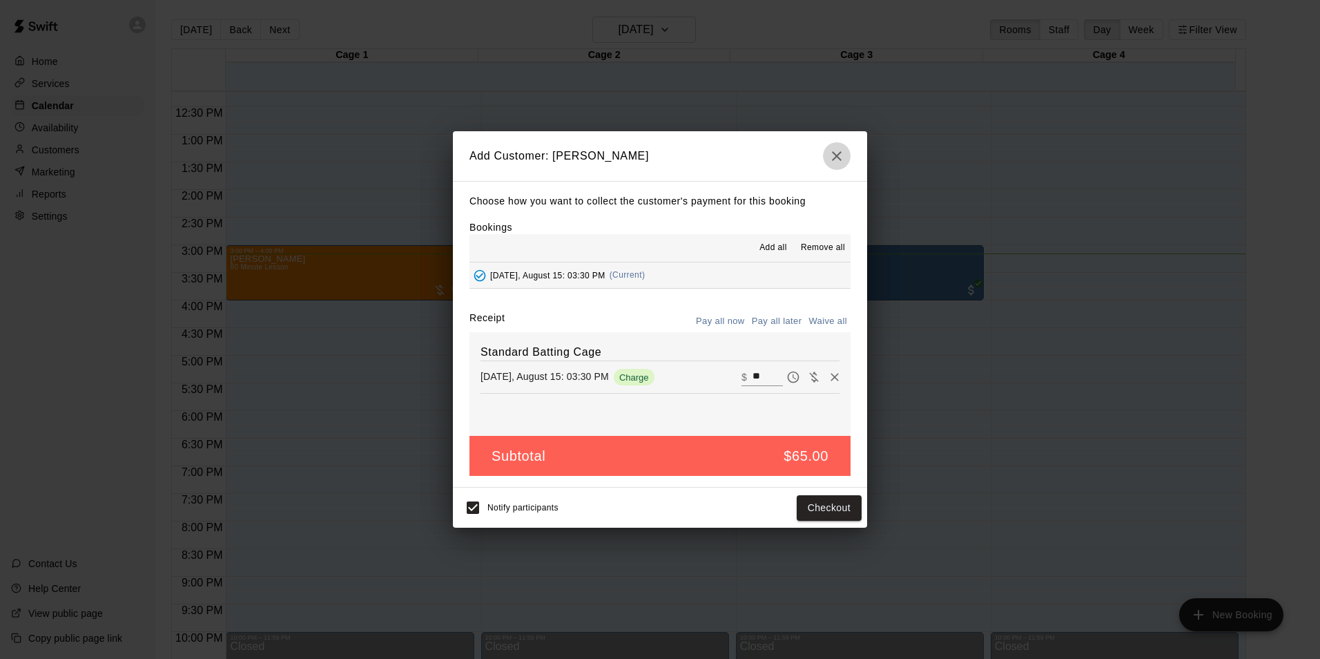
click at [845, 155] on button "button" at bounding box center [837, 156] width 28 height 28
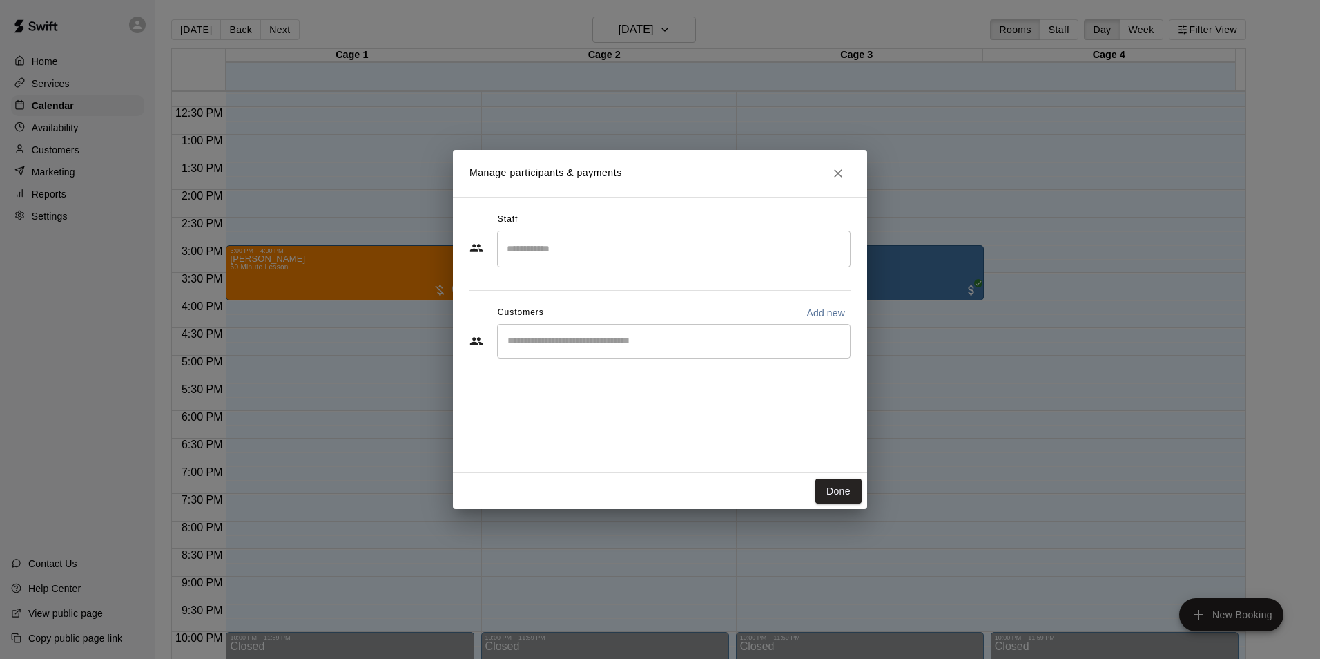
click at [834, 172] on icon "Close" at bounding box center [838, 173] width 14 height 14
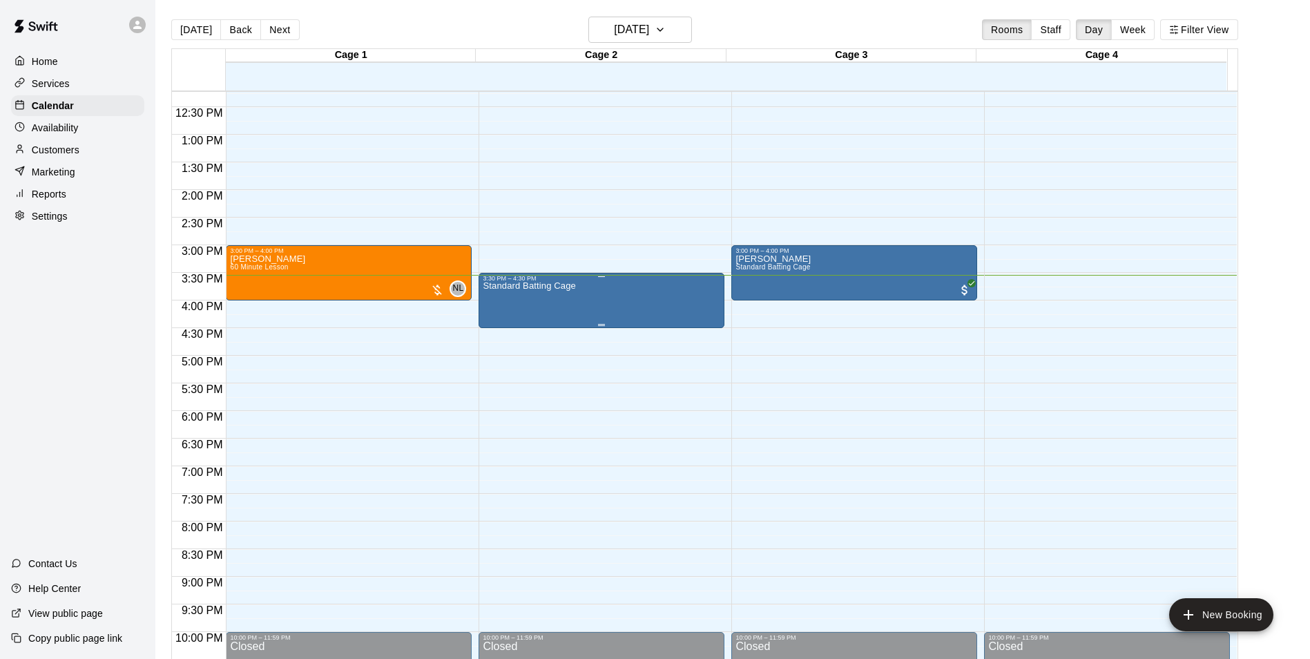
click at [623, 311] on div "Standard Batting Cage" at bounding box center [602, 611] width 238 height 659
click at [494, 333] on img "edit" at bounding box center [496, 331] width 16 height 16
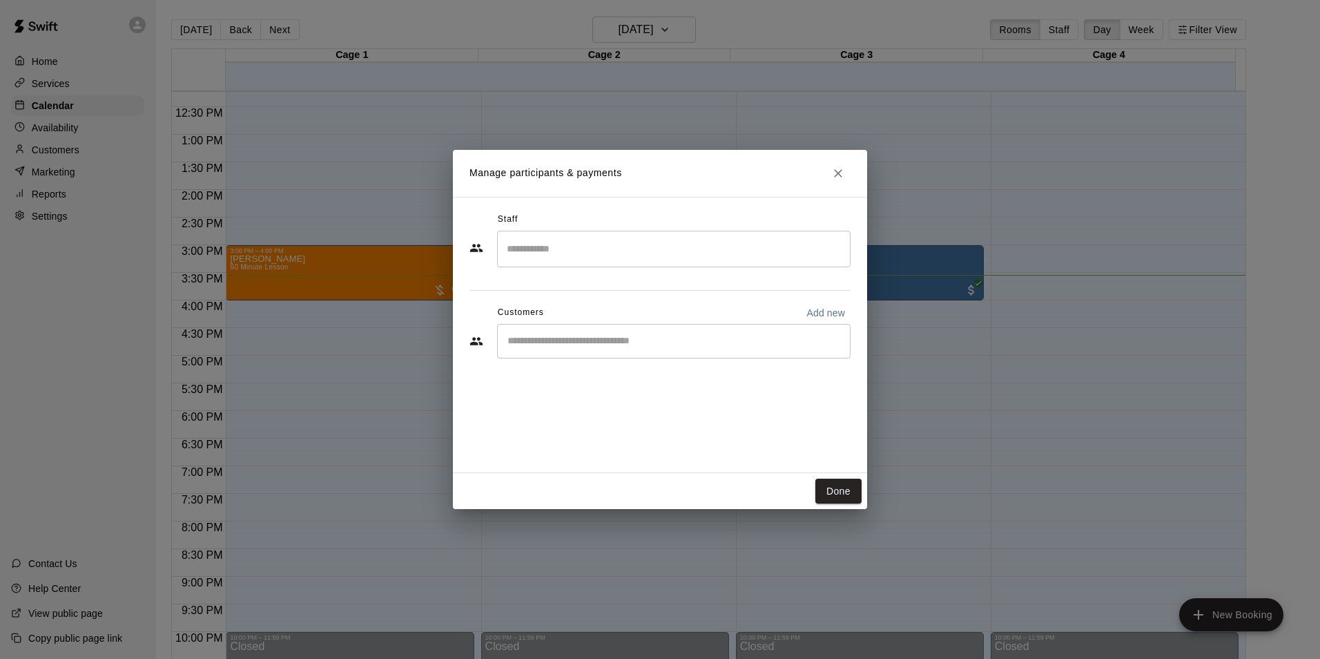
click at [543, 347] on input "Start typing to search customers..." at bounding box center [673, 341] width 341 height 14
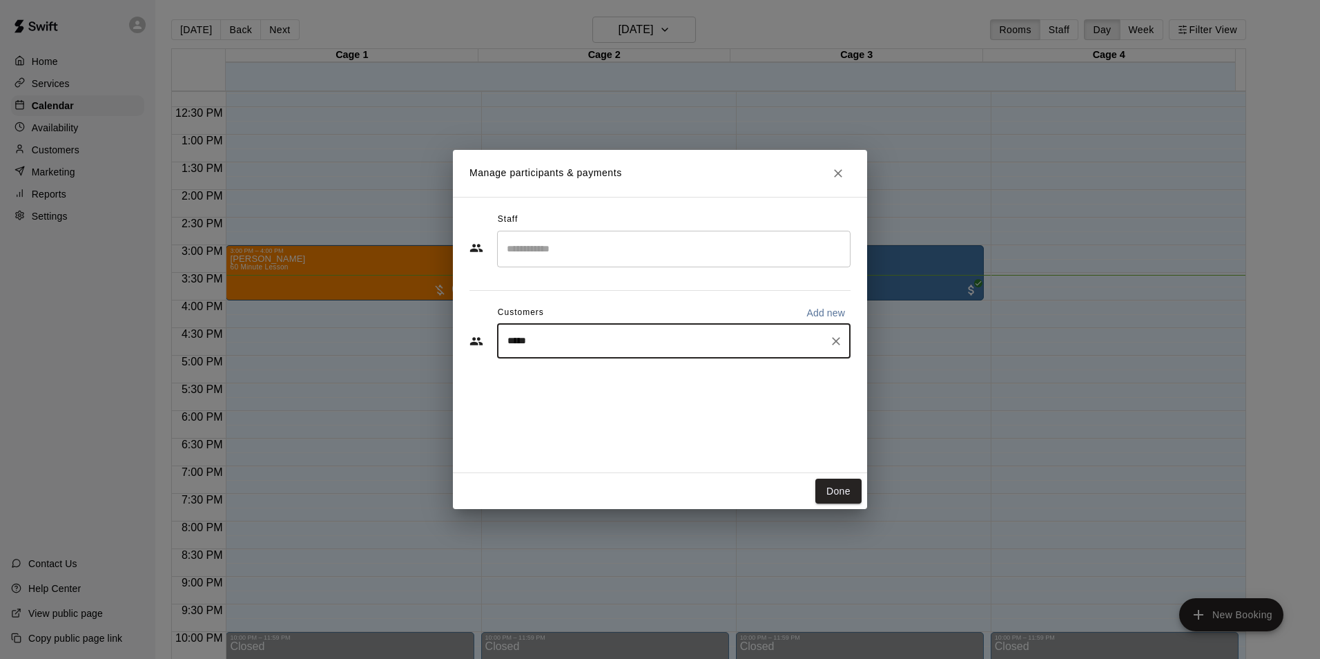
type input "******"
click at [657, 379] on div "[PERSON_NAME] [EMAIL_ADDRESS][DOMAIN_NAME]" at bounding box center [688, 381] width 304 height 30
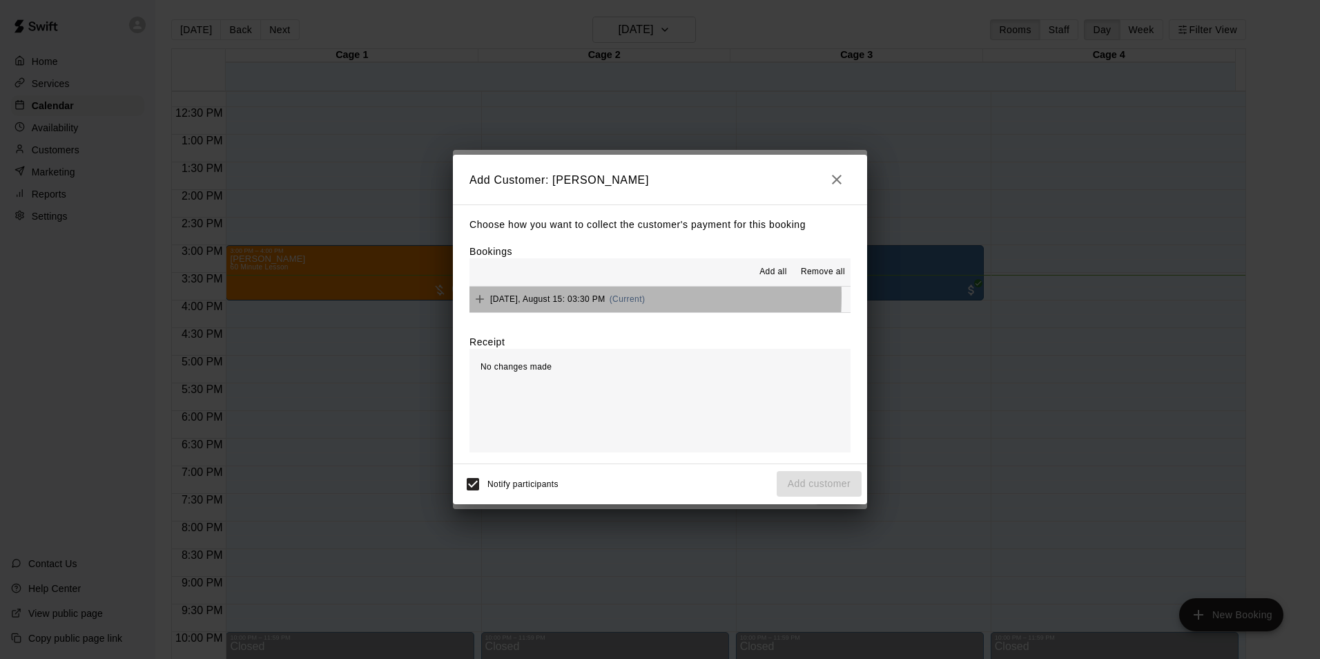
click at [491, 297] on span "[DATE], August 15: 03:30 PM" at bounding box center [547, 299] width 115 height 10
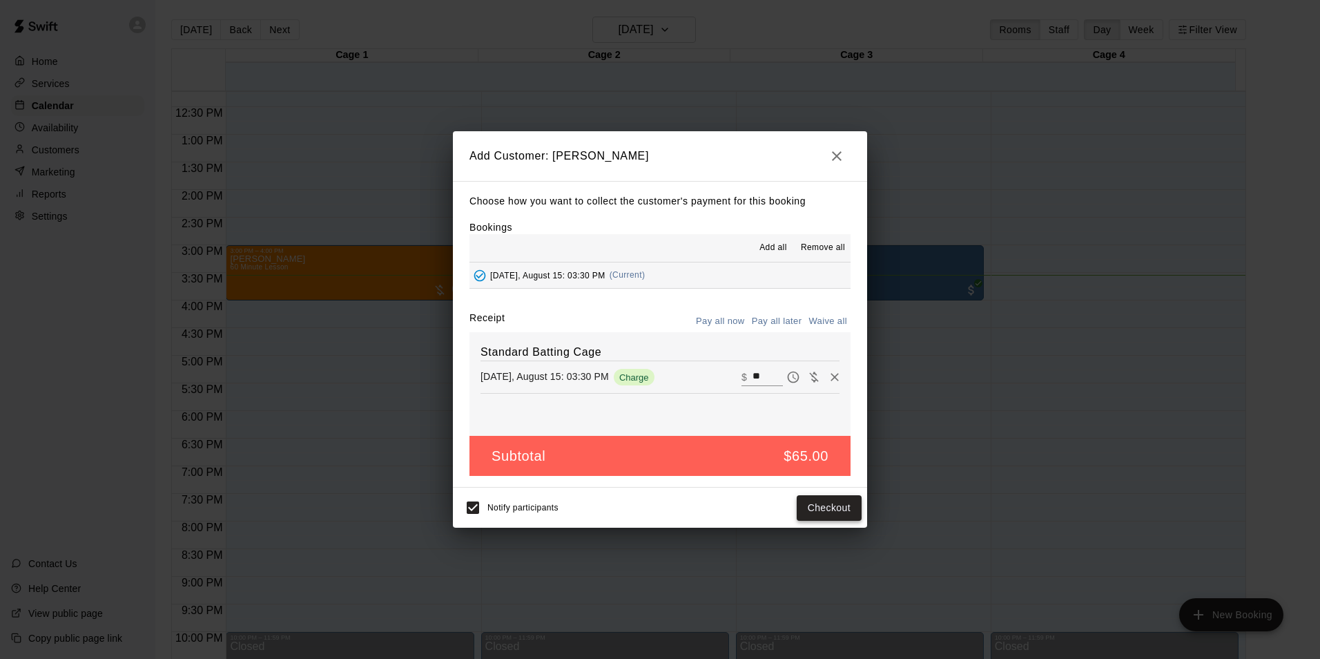
click at [844, 516] on button "Checkout" at bounding box center [829, 508] width 65 height 26
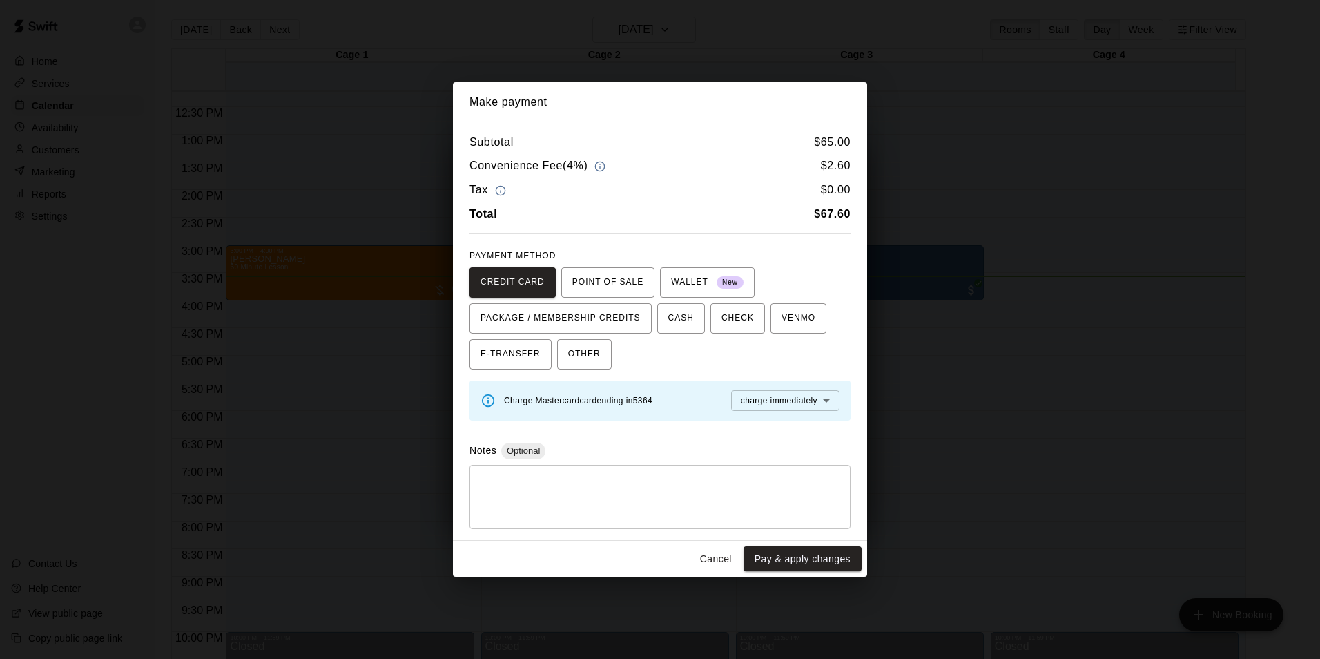
click at [716, 550] on button "Cancel" at bounding box center [716, 559] width 44 height 26
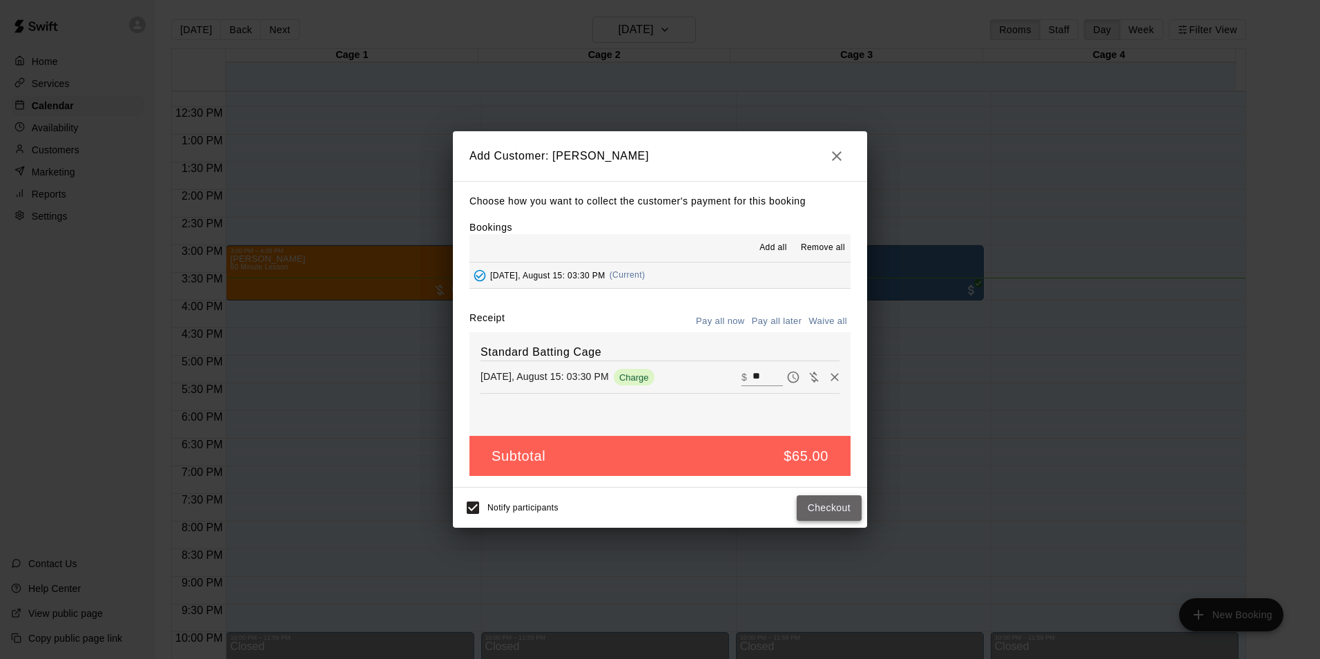
click at [828, 518] on button "Checkout" at bounding box center [829, 508] width 65 height 26
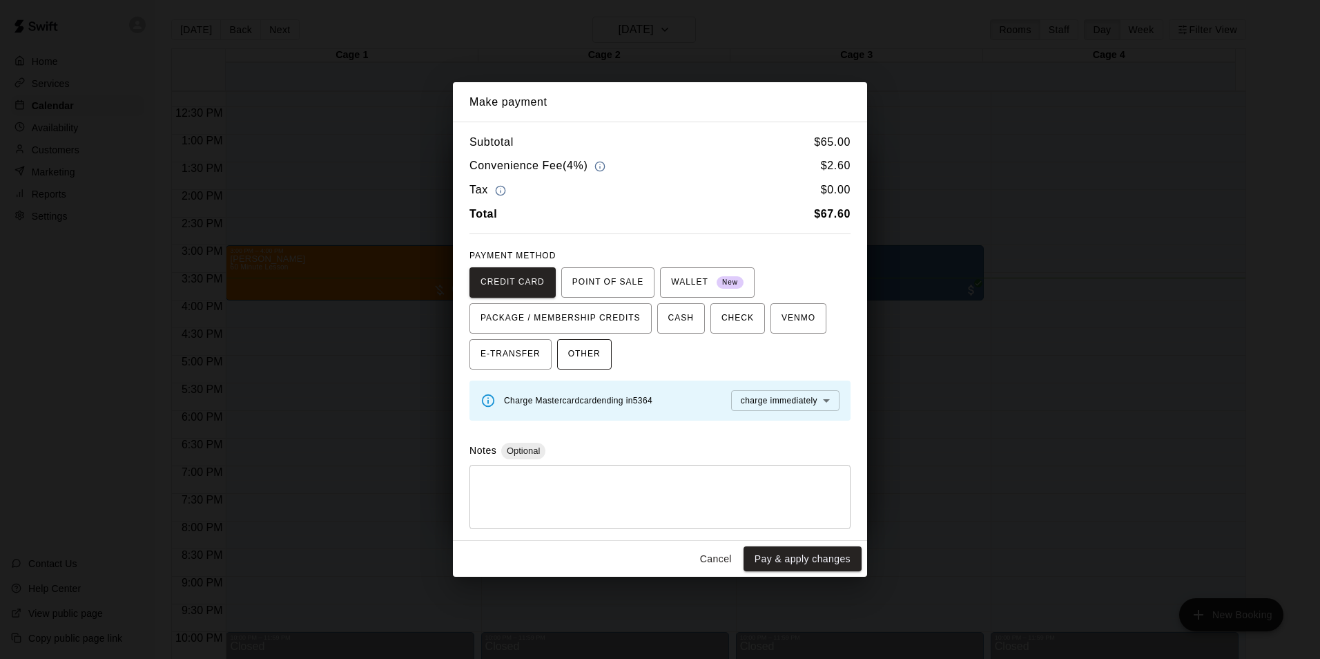
click at [570, 353] on span "OTHER" at bounding box center [584, 354] width 32 height 22
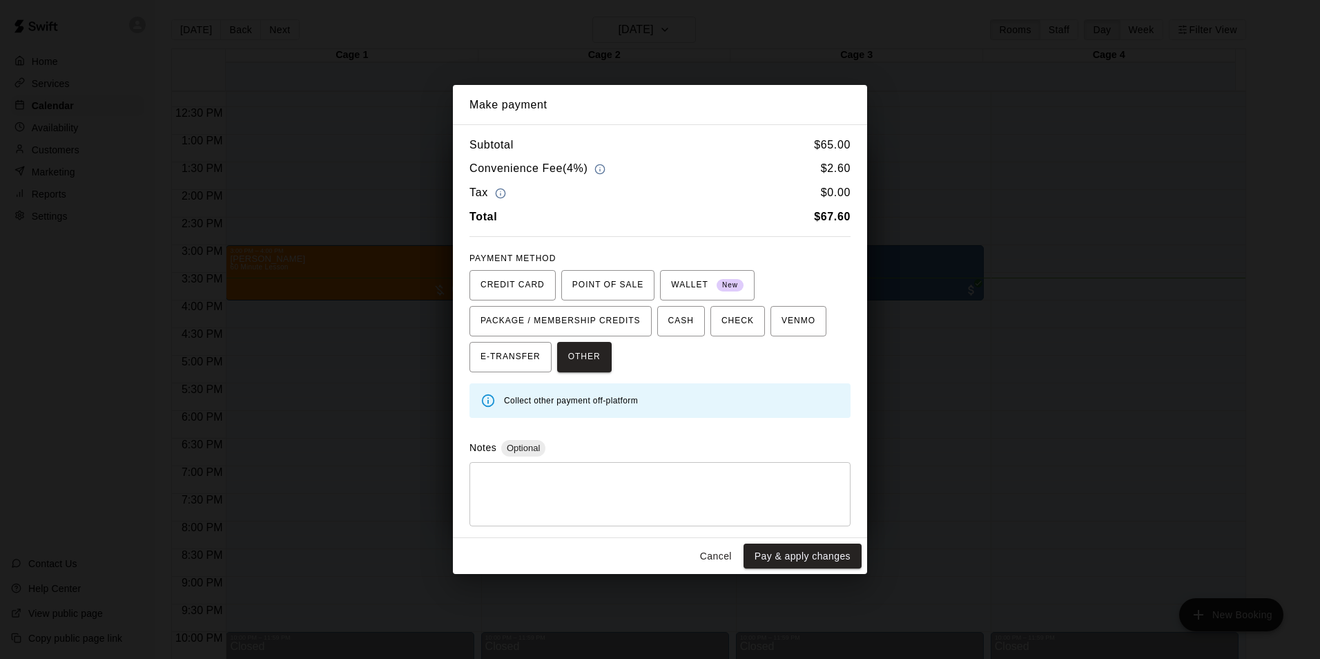
click at [549, 483] on textarea at bounding box center [660, 493] width 362 height 41
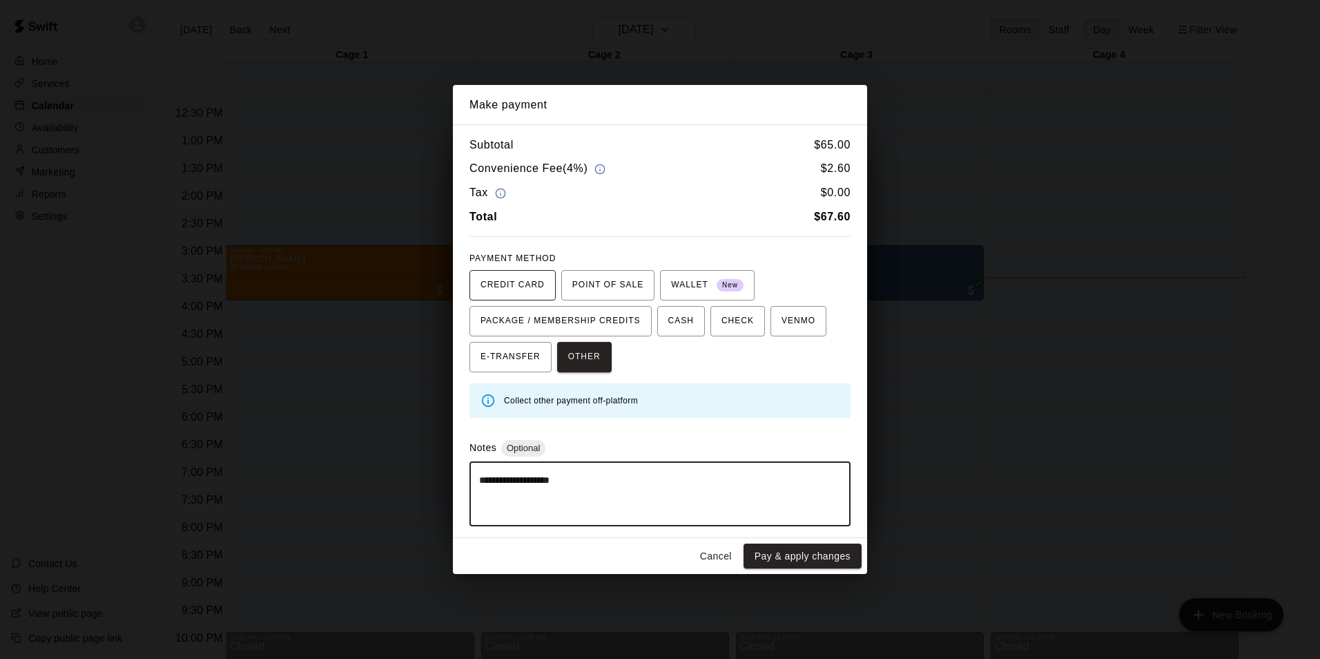
type textarea "**********"
click at [527, 284] on span "CREDIT CARD" at bounding box center [513, 285] width 64 height 22
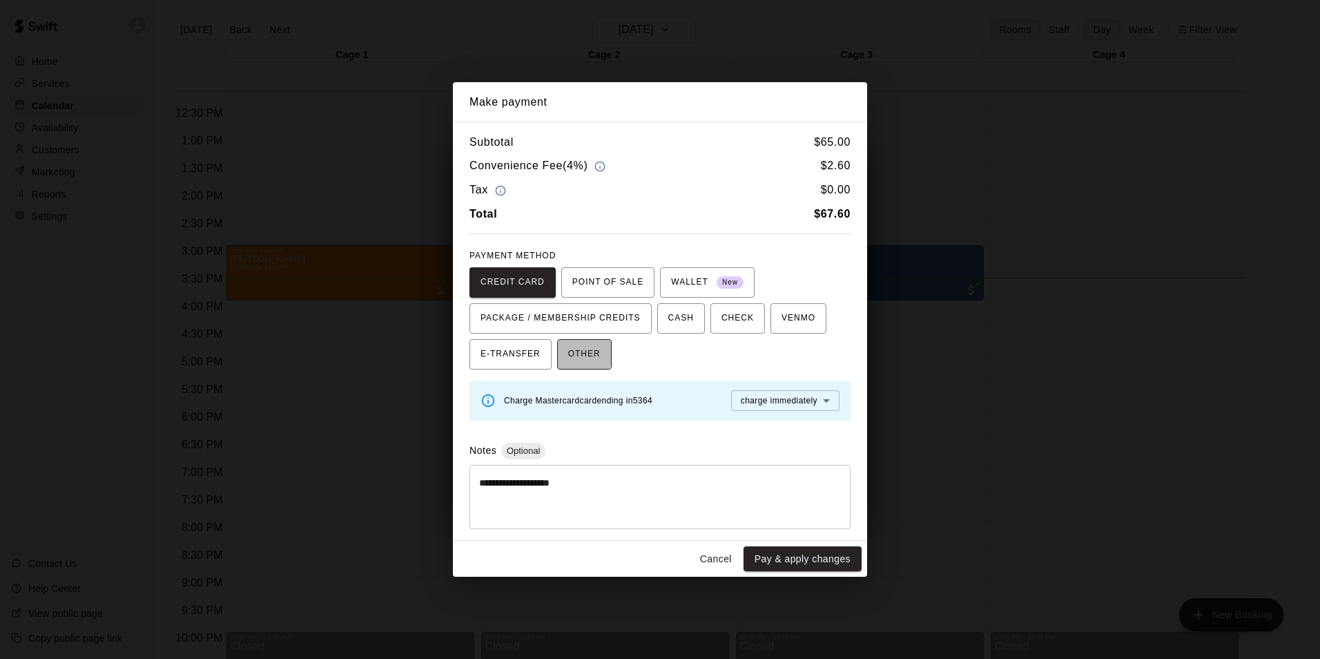
click at [572, 343] on span "OTHER" at bounding box center [584, 354] width 32 height 22
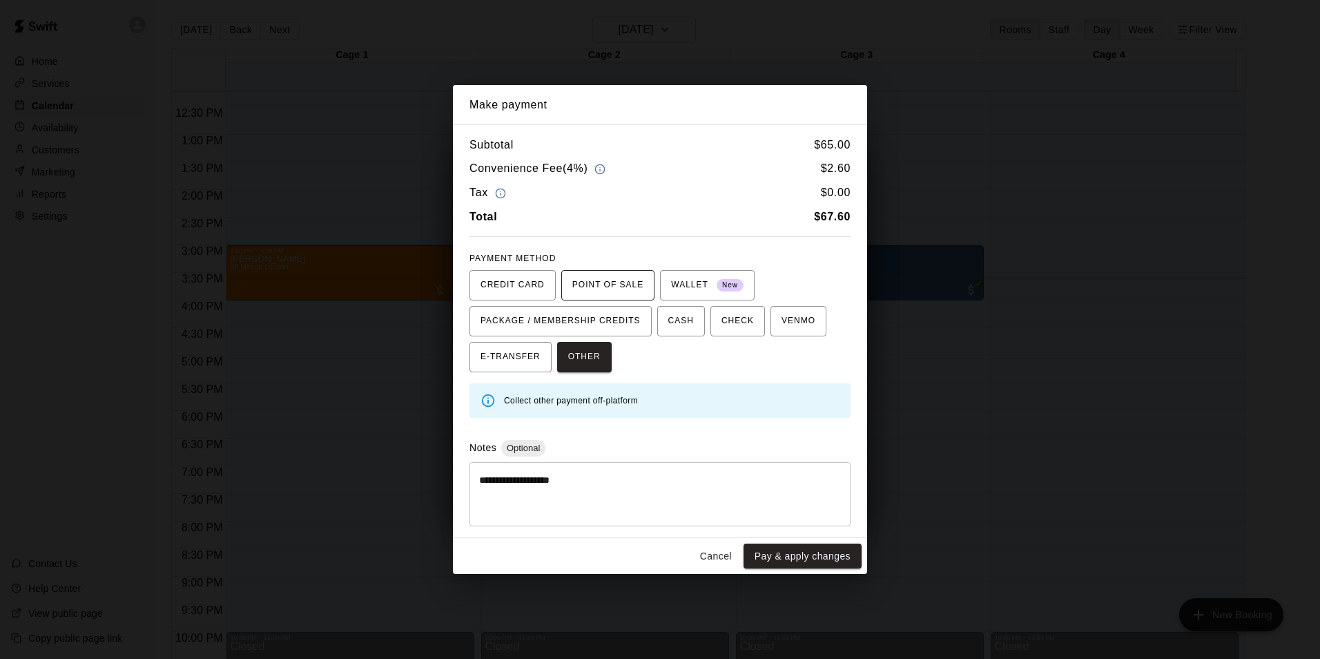
click at [593, 295] on span "POINT OF SALE" at bounding box center [607, 285] width 71 height 22
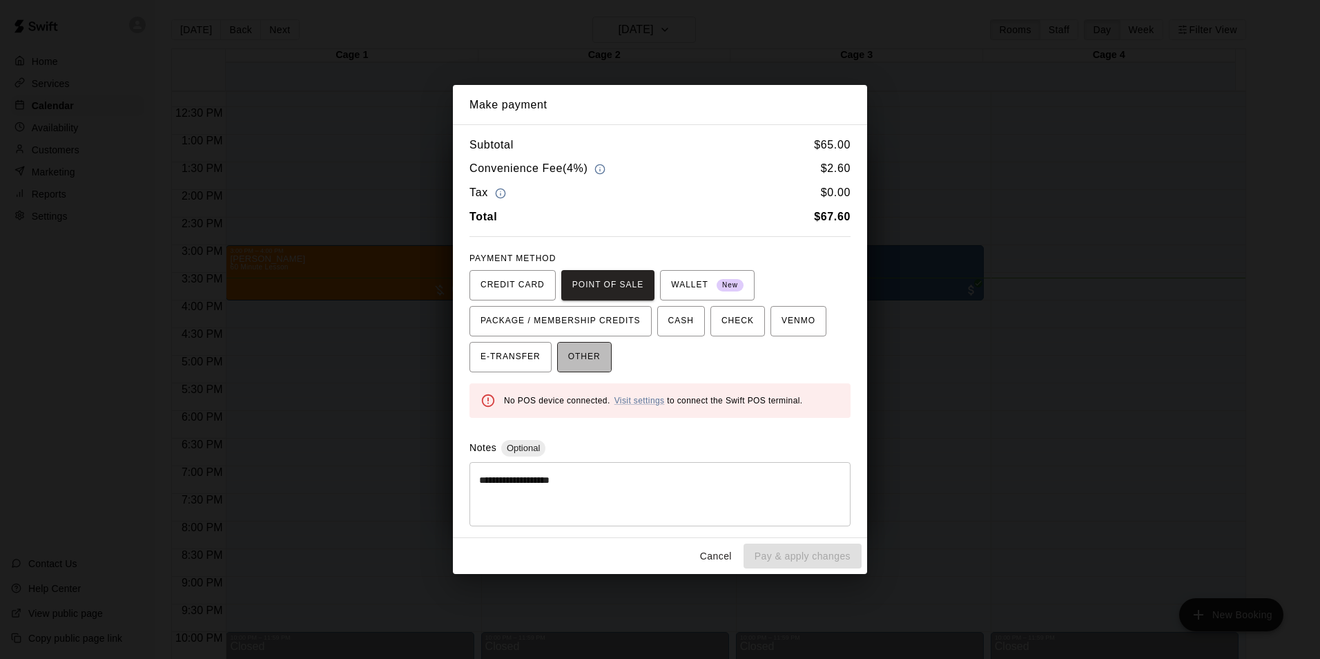
click at [568, 342] on button "OTHER" at bounding box center [584, 357] width 55 height 30
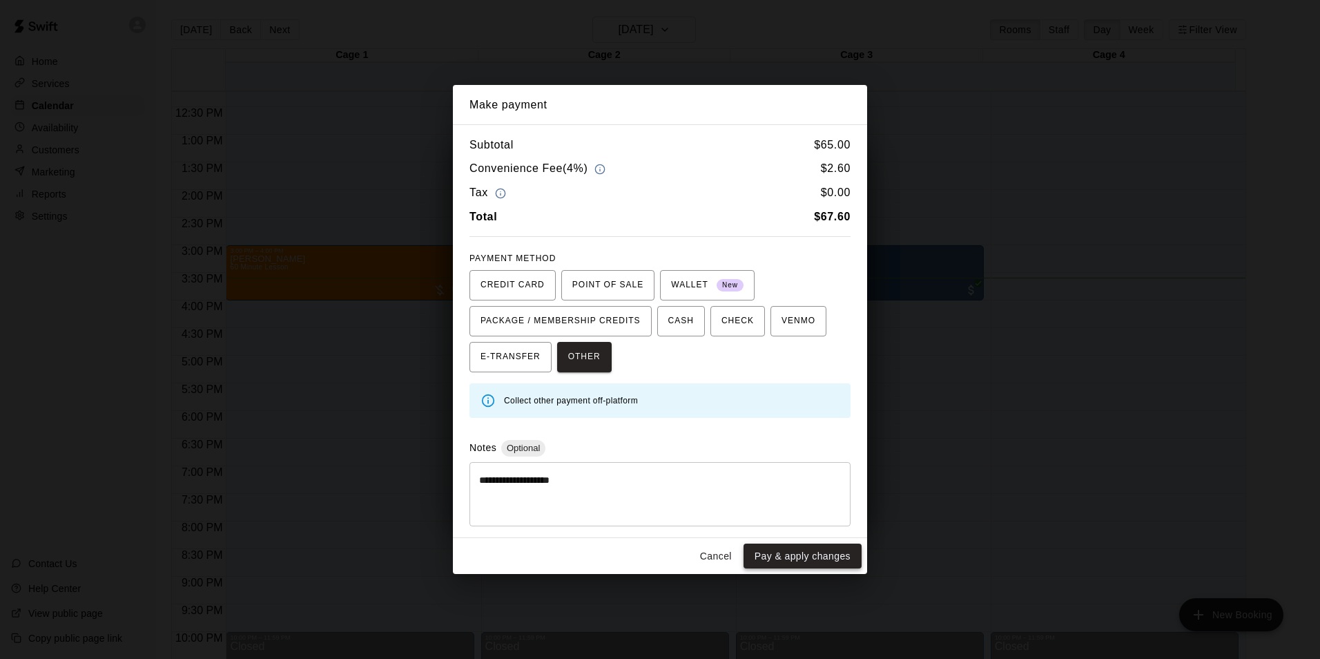
click at [831, 556] on button "Pay & apply changes" at bounding box center [803, 556] width 118 height 26
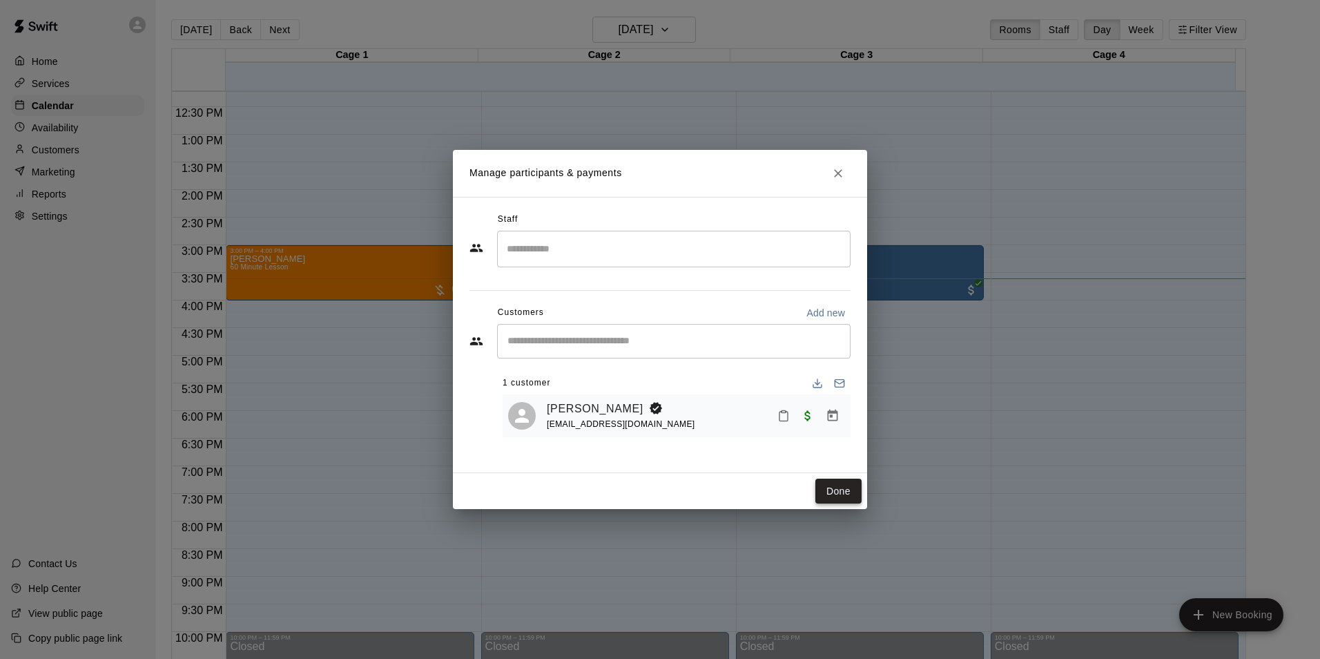
click at [831, 493] on button "Done" at bounding box center [838, 491] width 46 height 26
